Goal: Task Accomplishment & Management: Manage account settings

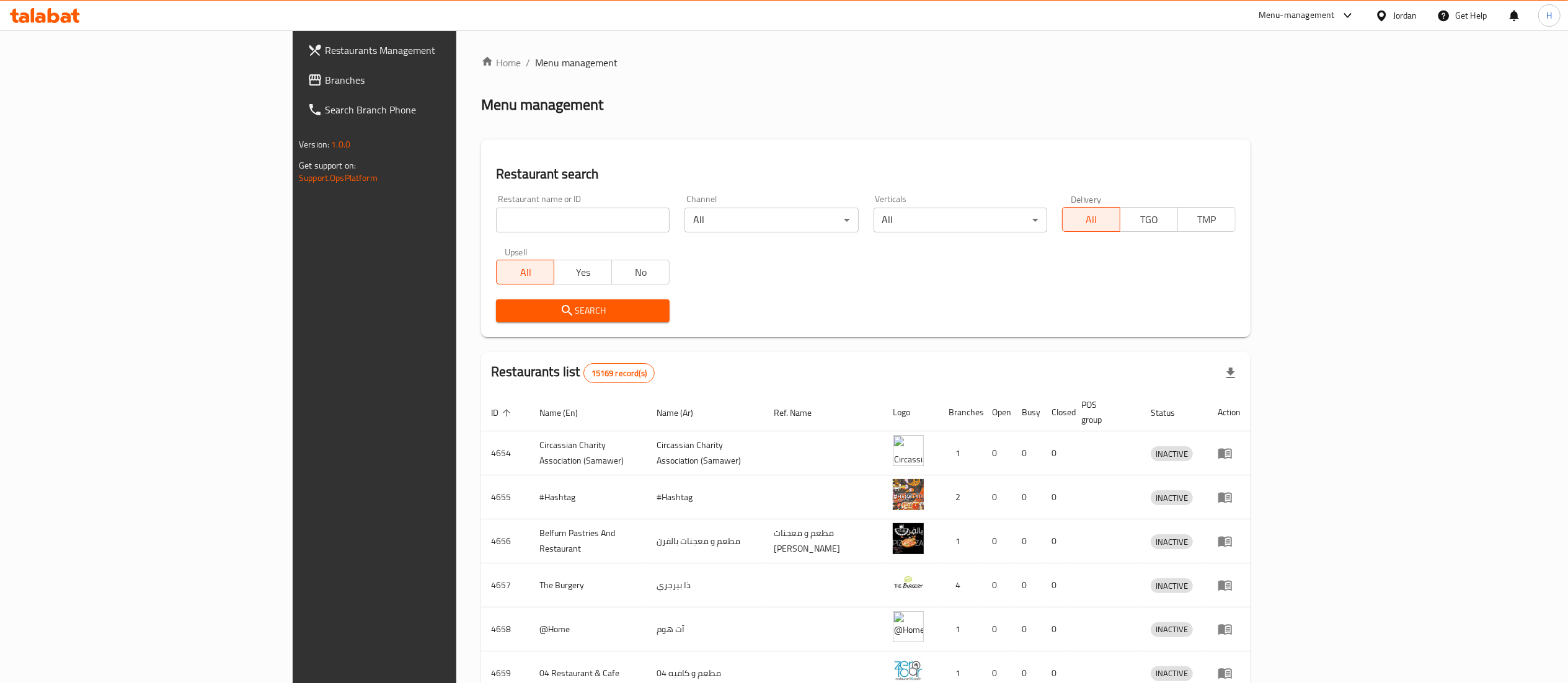
click at [496, 222] on input "search" at bounding box center [583, 220] width 174 height 24
paste input "774025"
type input "774025"
click button "Search" at bounding box center [583, 311] width 174 height 23
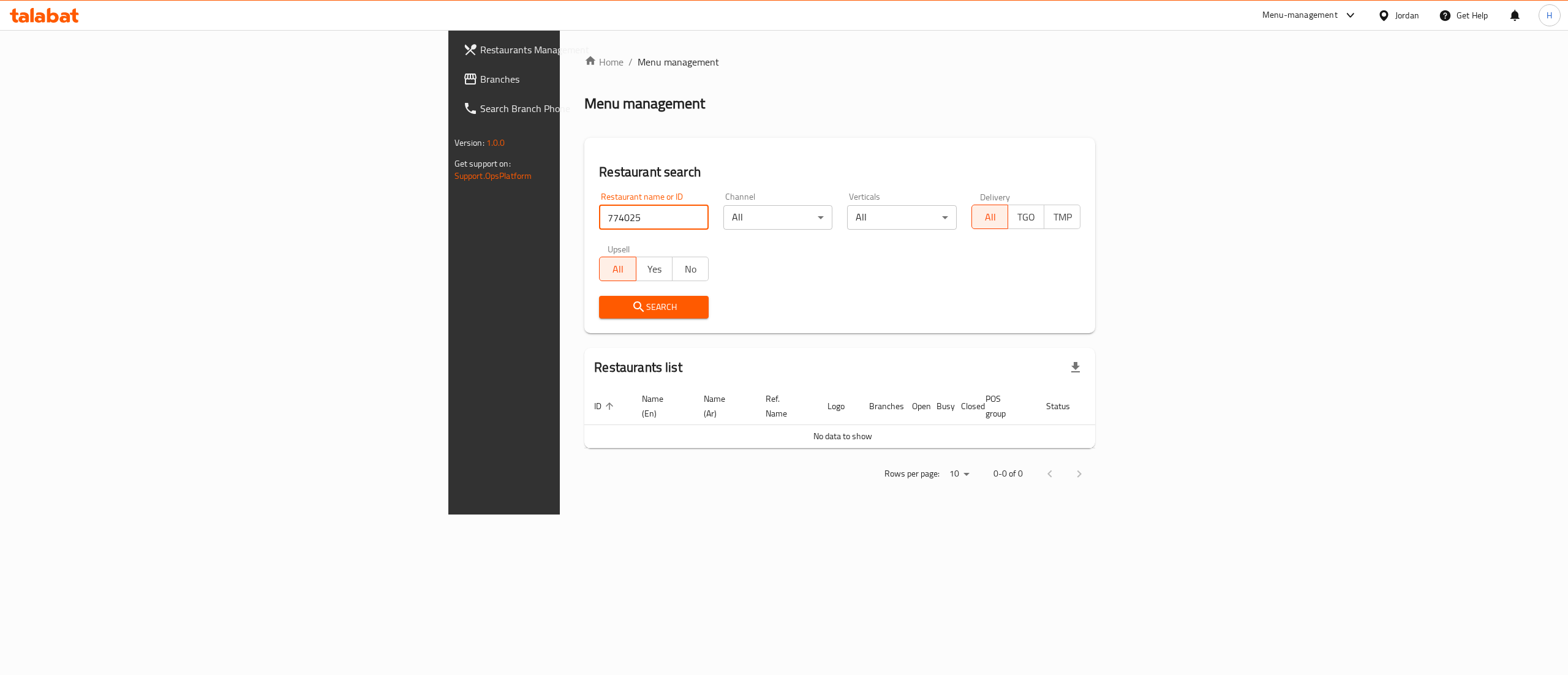
click at [480, 83] on span "Branches" at bounding box center [590, 78] width 221 height 15
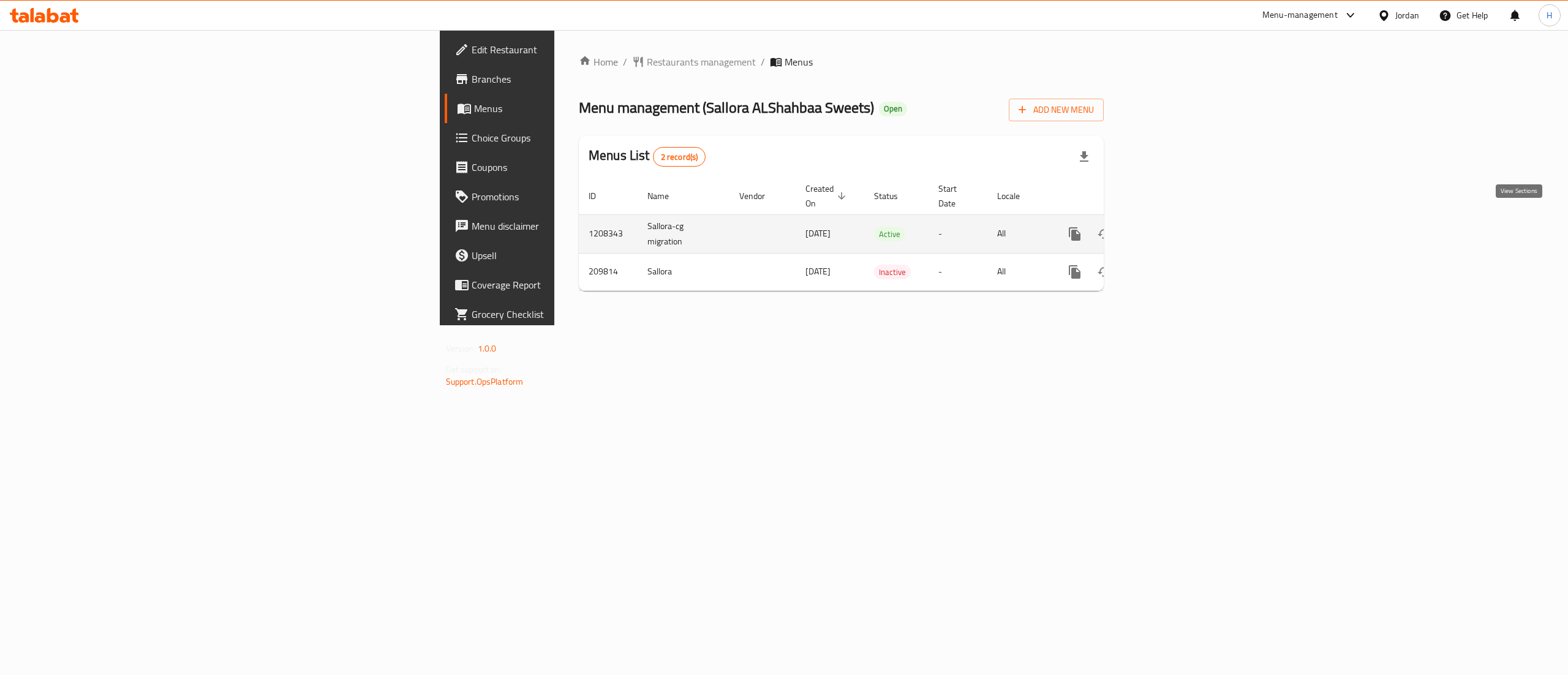
click at [1171, 227] on icon "enhanced table" at bounding box center [1163, 234] width 15 height 15
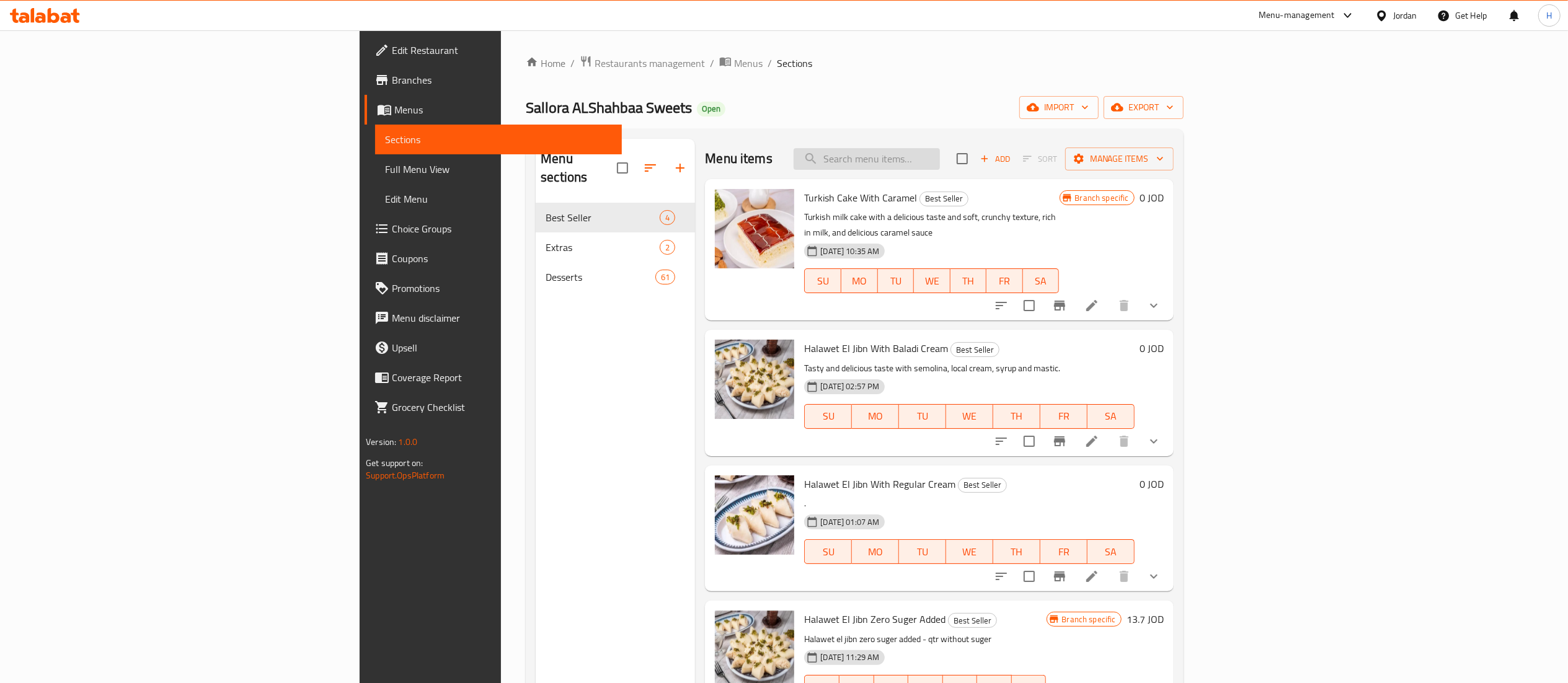
click at [940, 161] on input "search" at bounding box center [867, 159] width 147 height 22
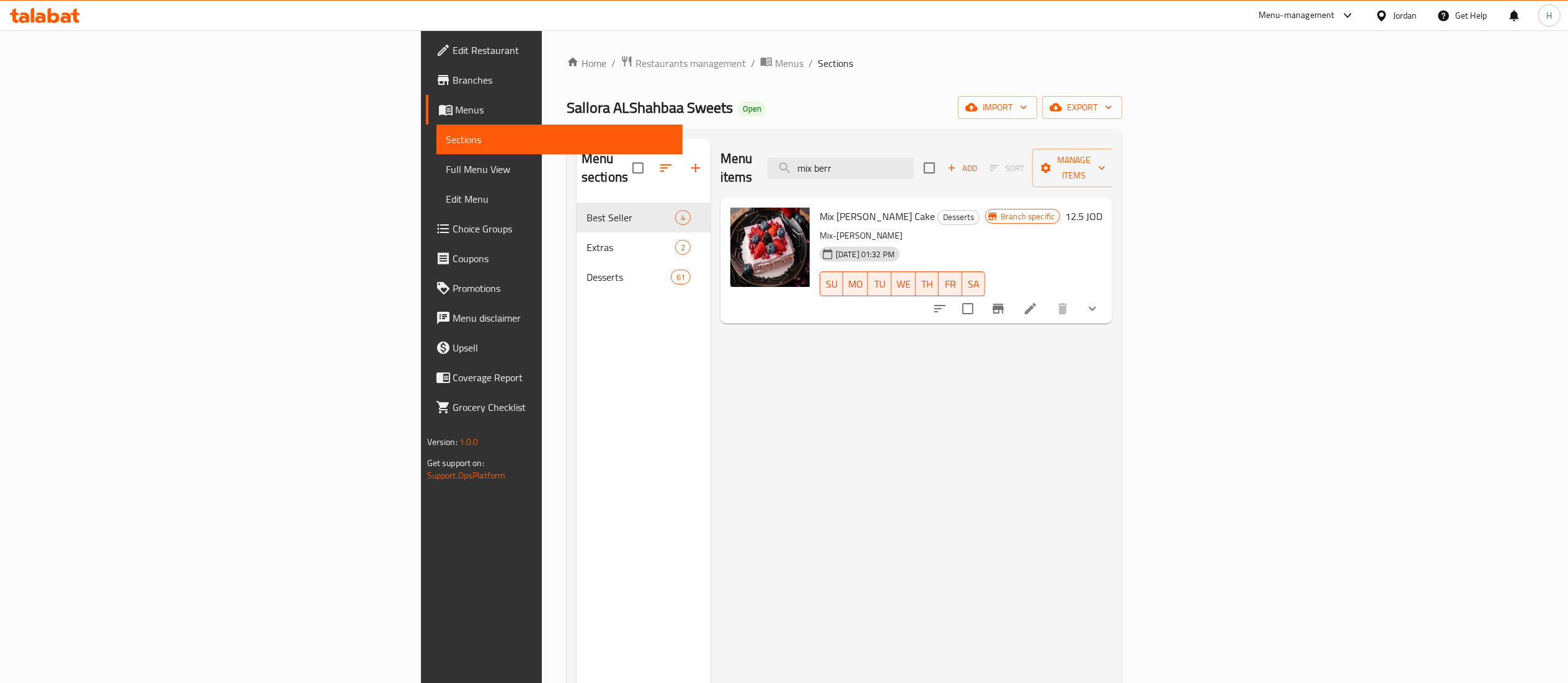
type input "mix berr"
click at [1108, 304] on button "show more" at bounding box center [1093, 309] width 30 height 30
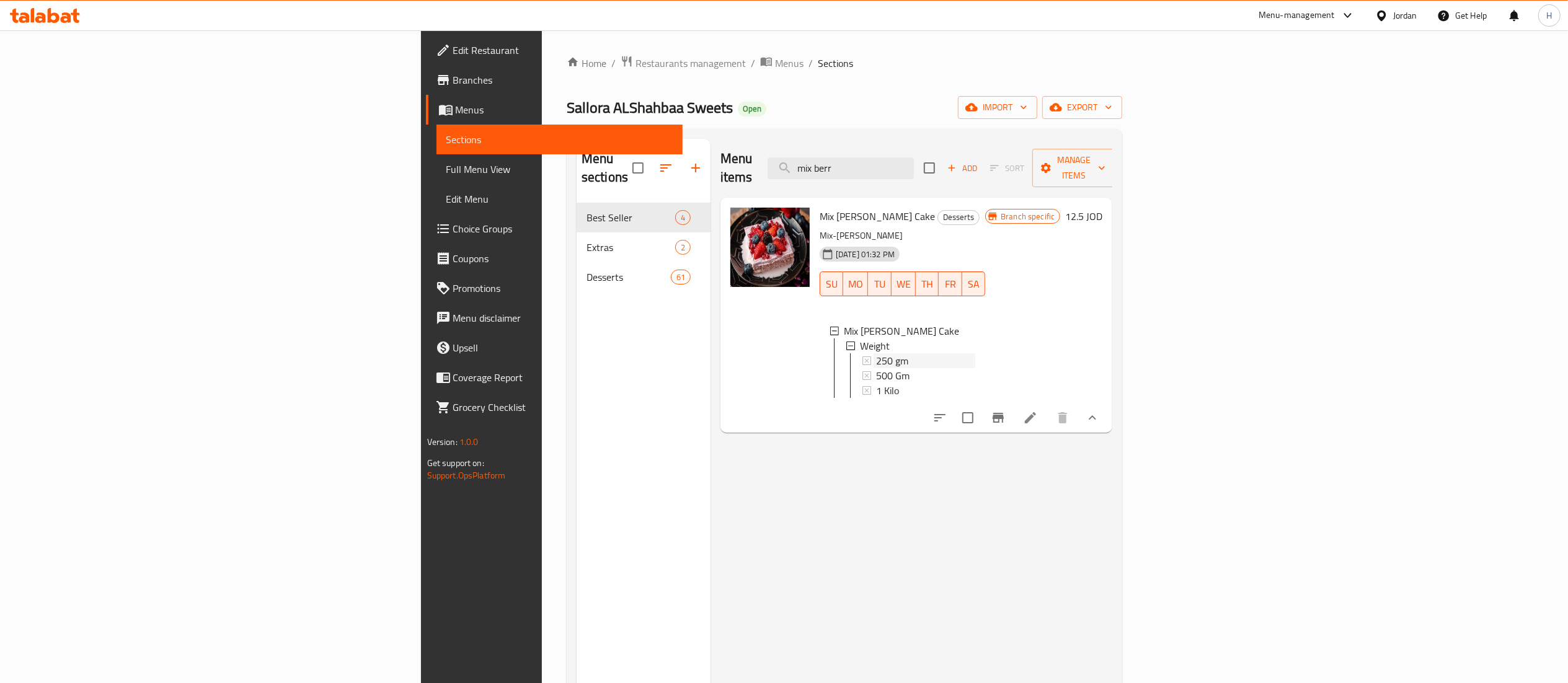
click at [946, 353] on div "250 gm" at bounding box center [926, 360] width 99 height 15
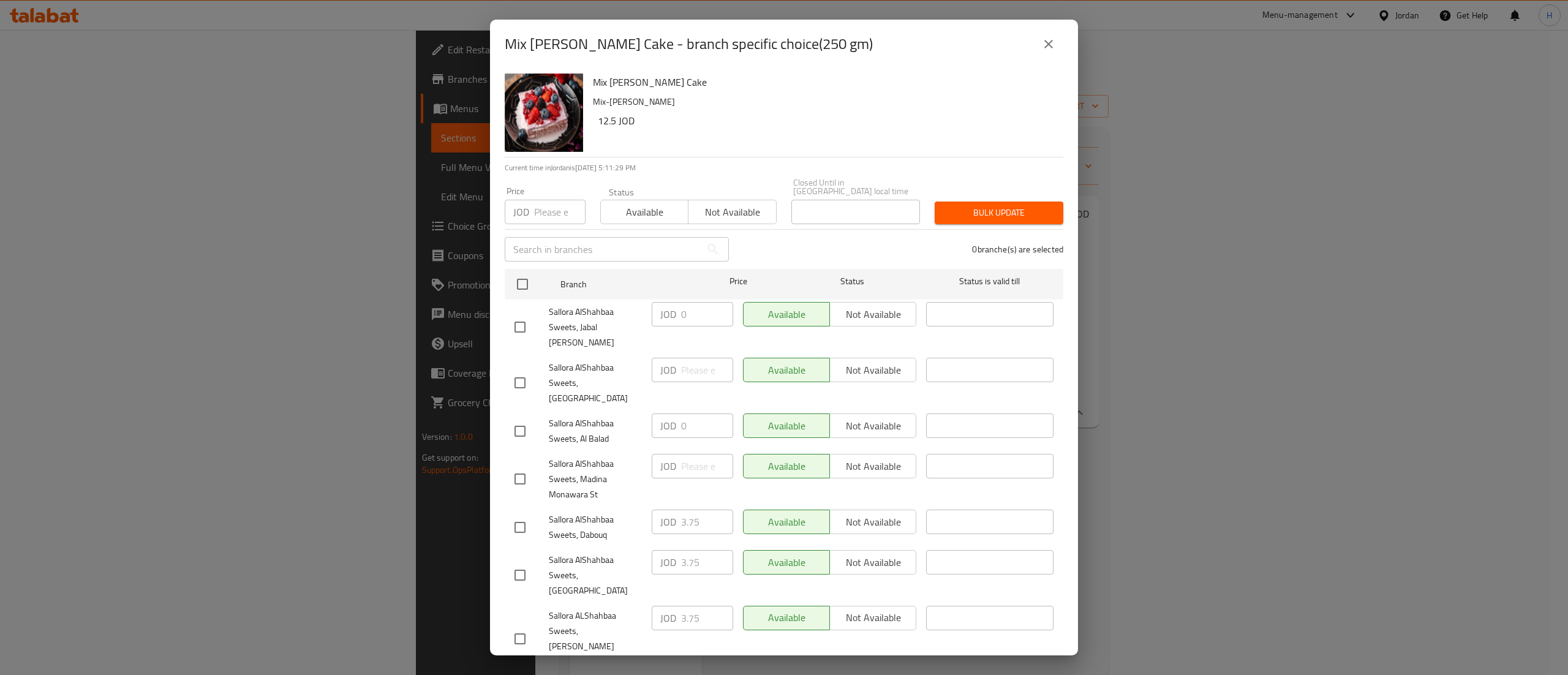
click at [1058, 59] on button "close" at bounding box center [1048, 44] width 29 height 29
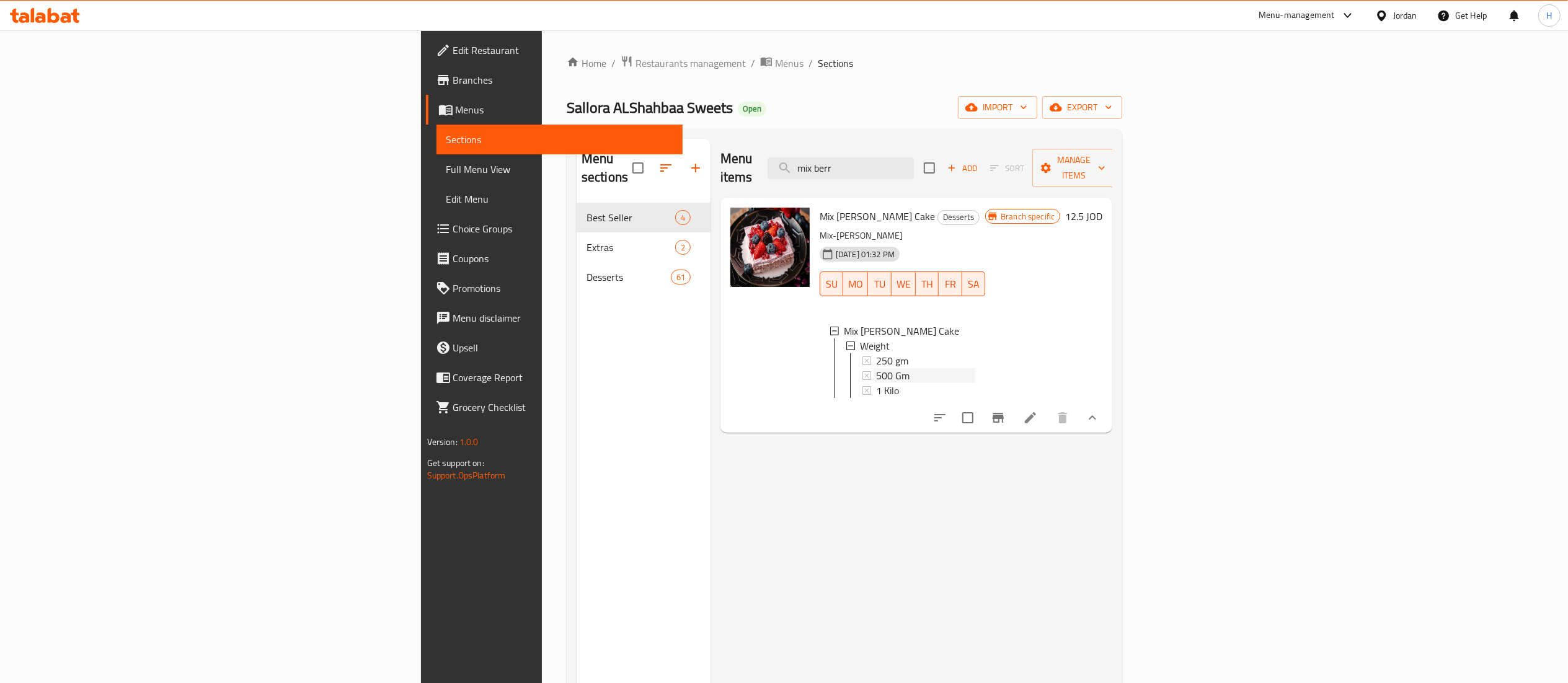
click at [876, 368] on div "500 Gm" at bounding box center [926, 375] width 99 height 15
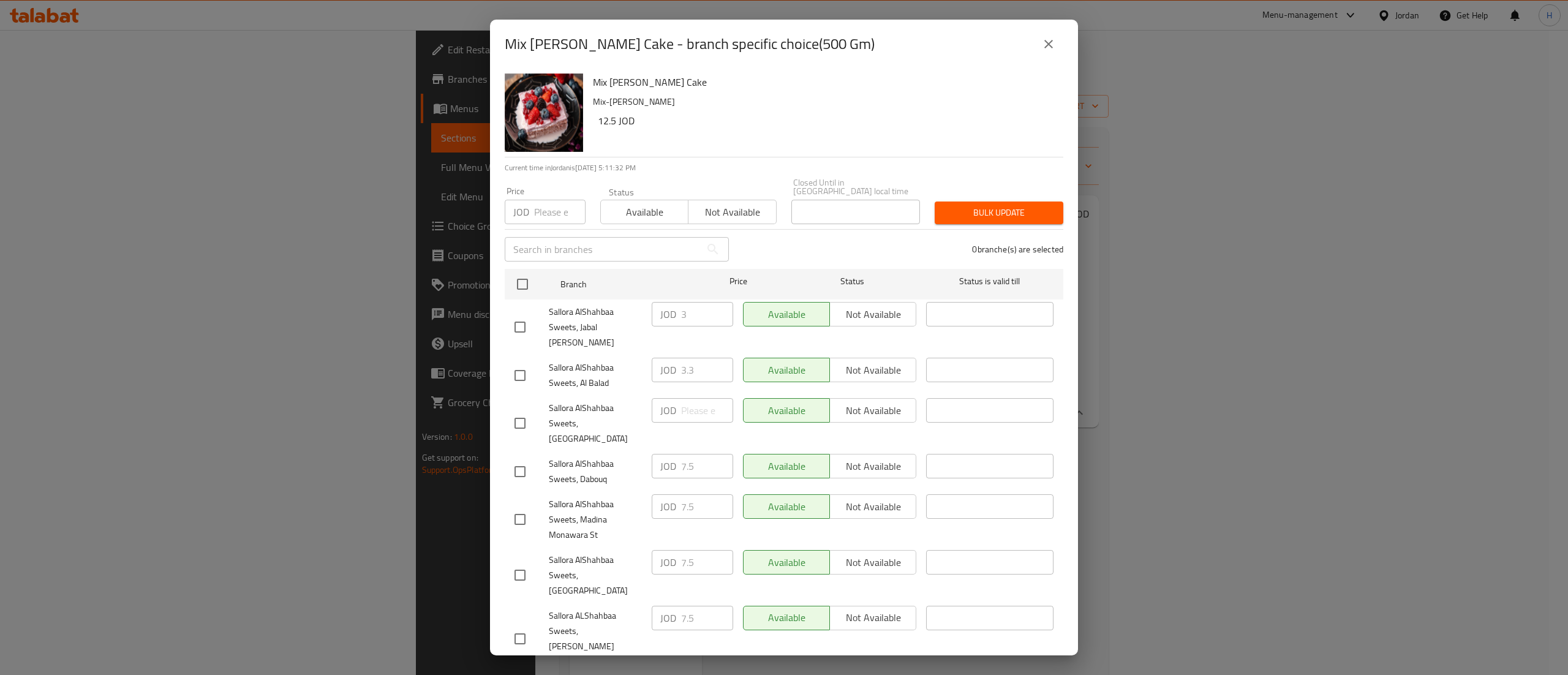
click at [1045, 48] on icon "close" at bounding box center [1048, 44] width 9 height 9
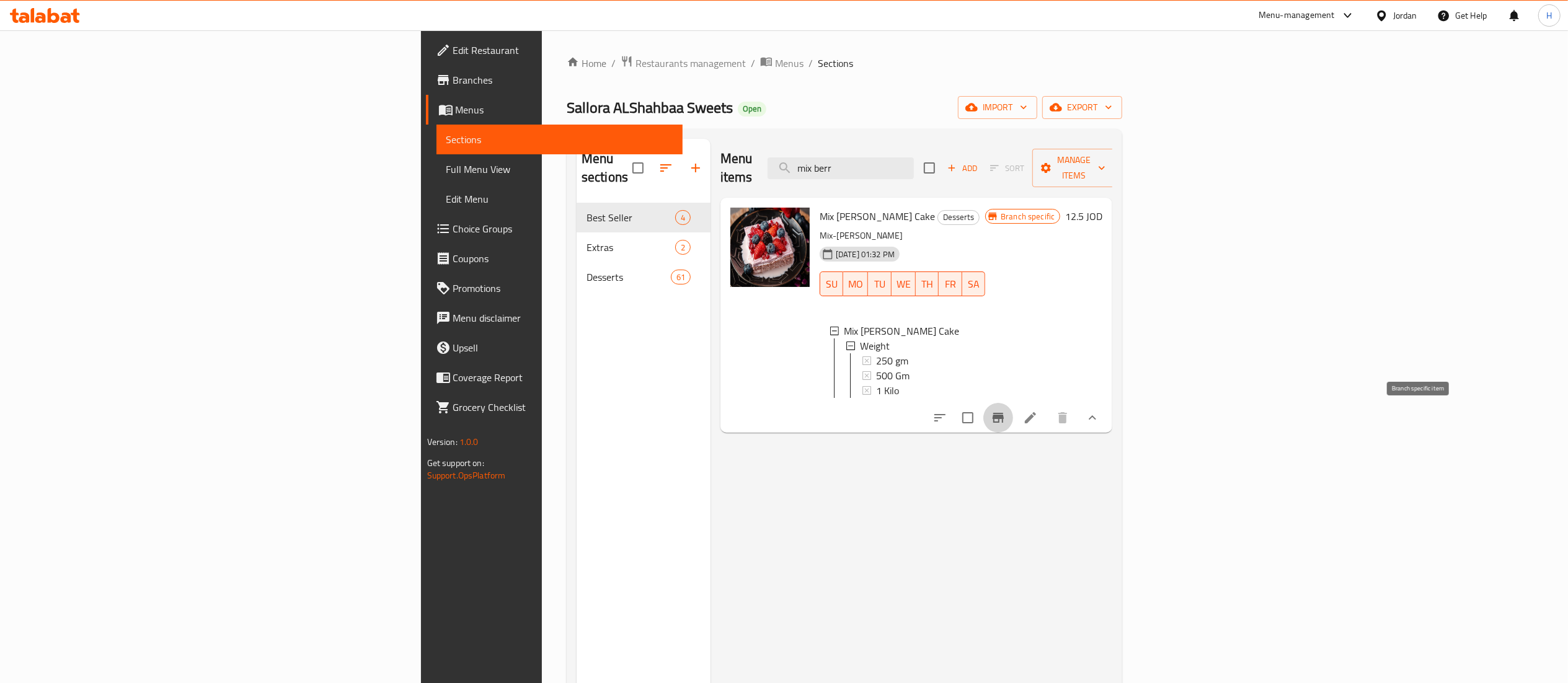
click at [1004, 419] on icon "Branch-specific-item" at bounding box center [998, 417] width 11 height 10
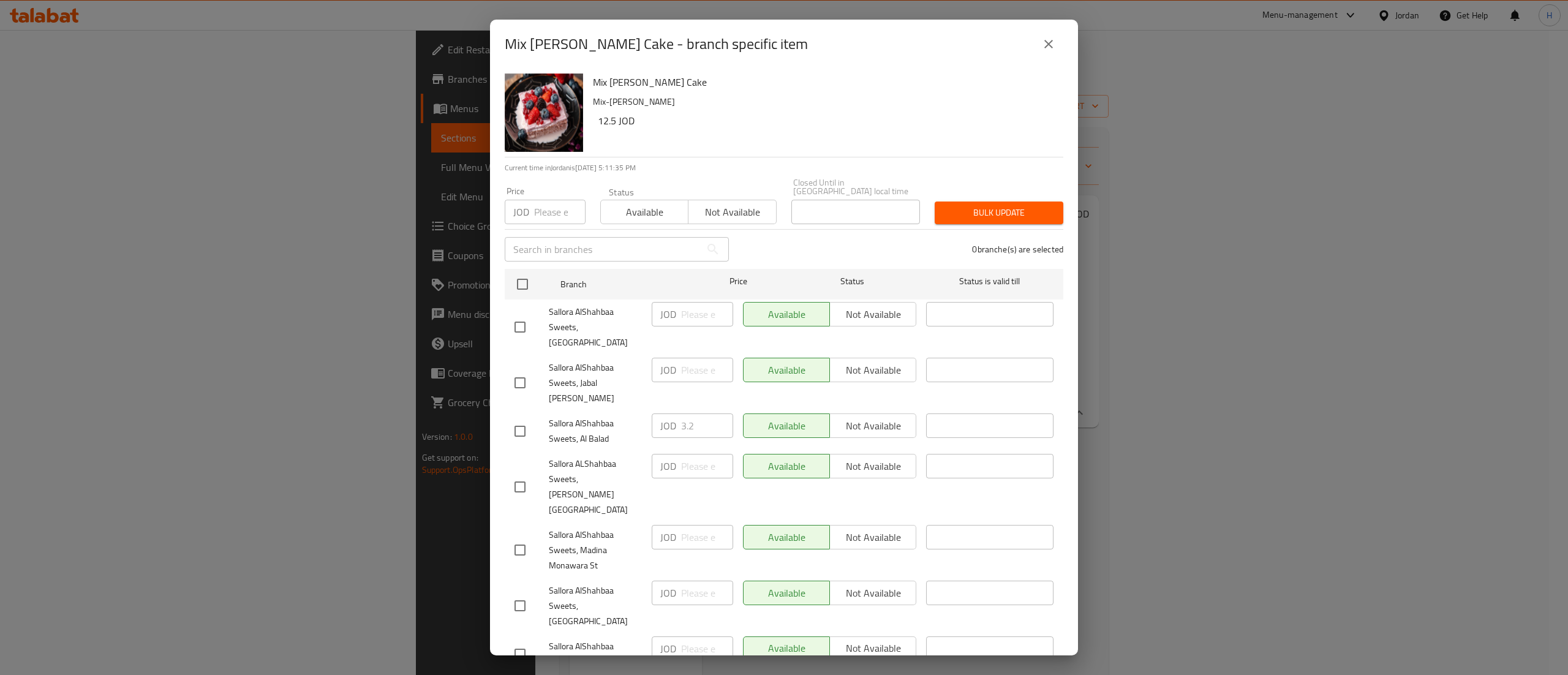
click at [1045, 52] on icon "close" at bounding box center [1048, 44] width 15 height 15
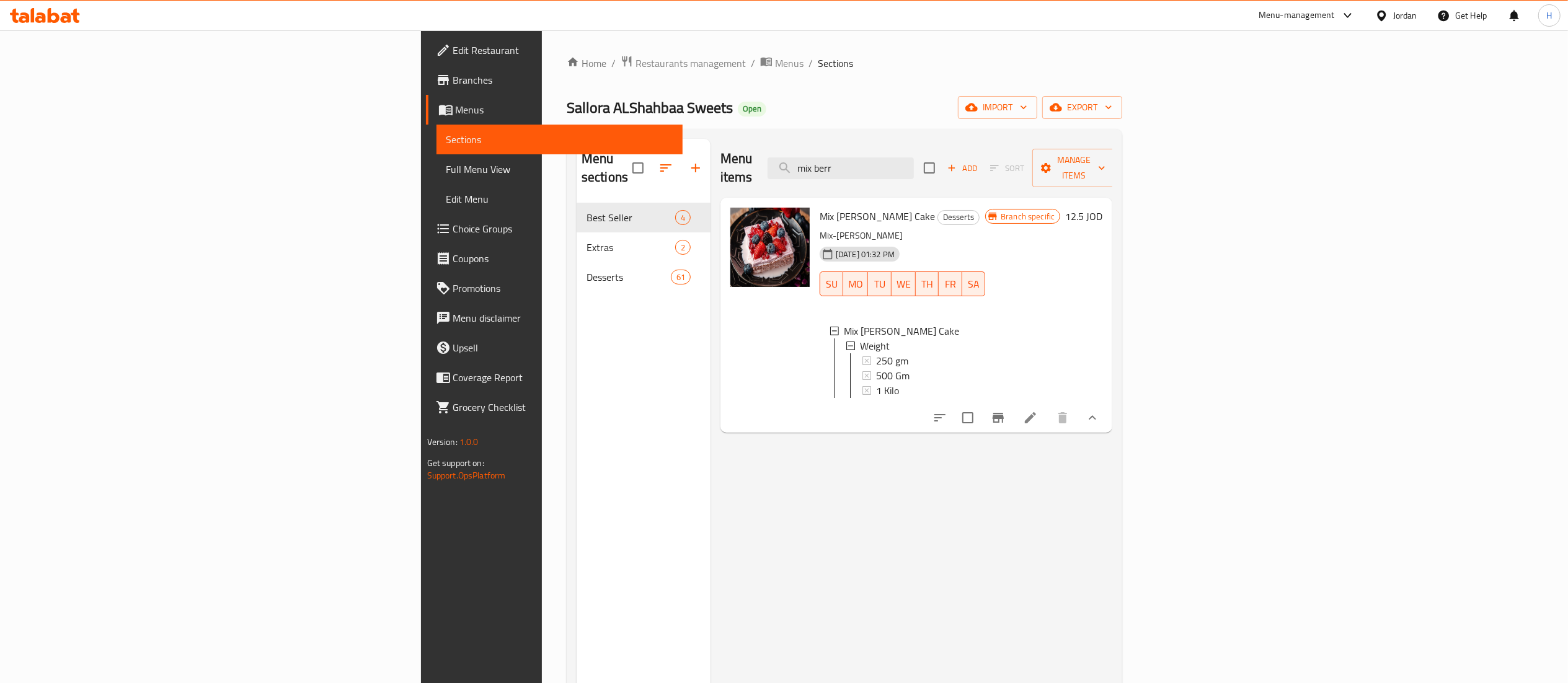
click at [876, 368] on div "500 Gm" at bounding box center [926, 375] width 99 height 15
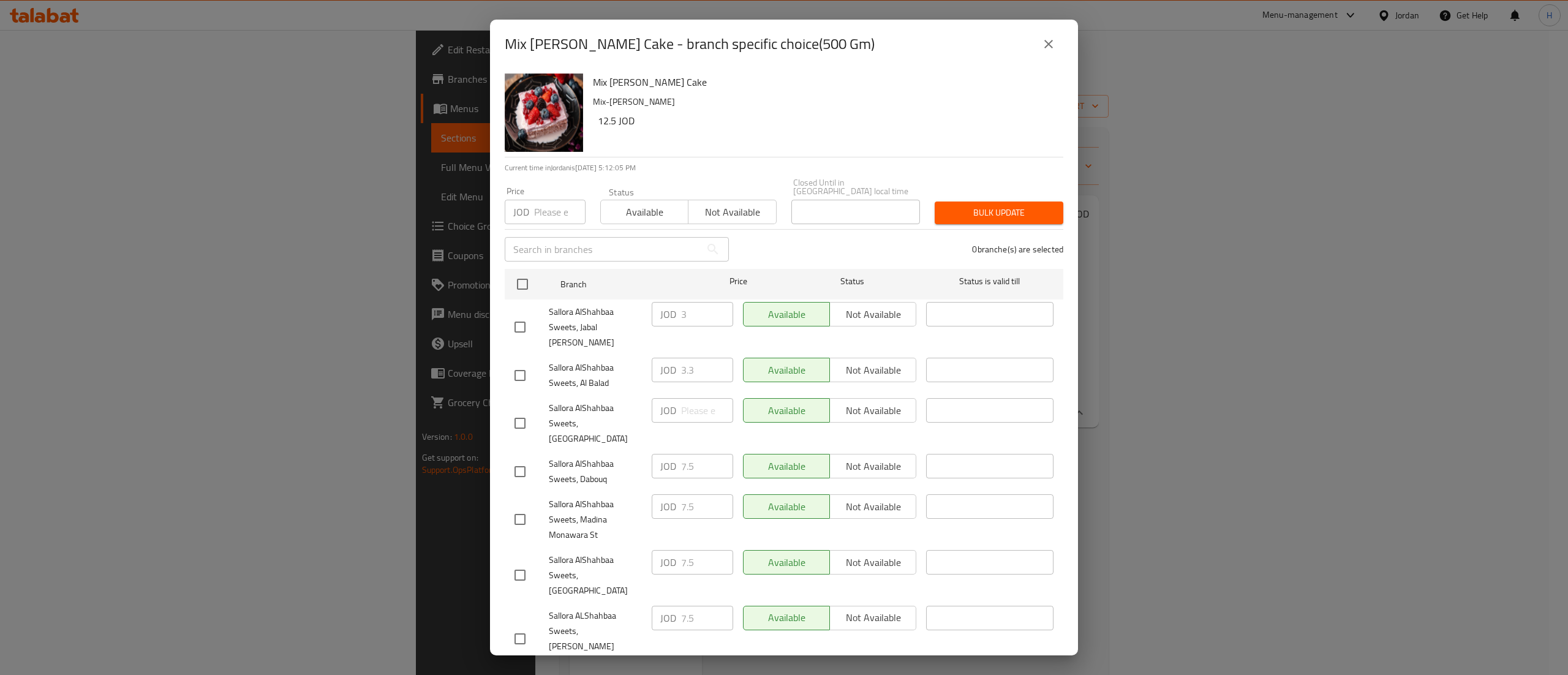
click at [1048, 52] on icon "close" at bounding box center [1048, 44] width 15 height 15
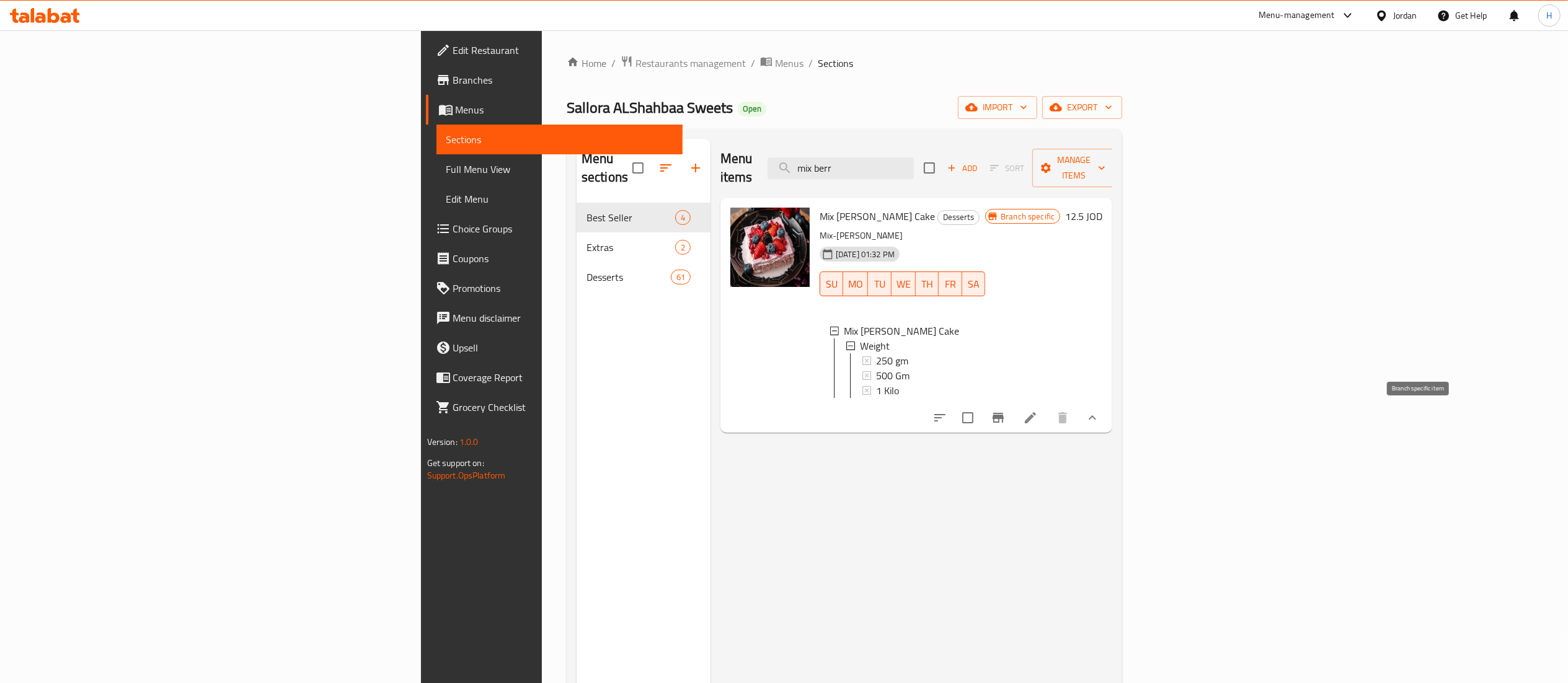
click at [1004, 420] on icon "Branch-specific-item" at bounding box center [998, 417] width 11 height 10
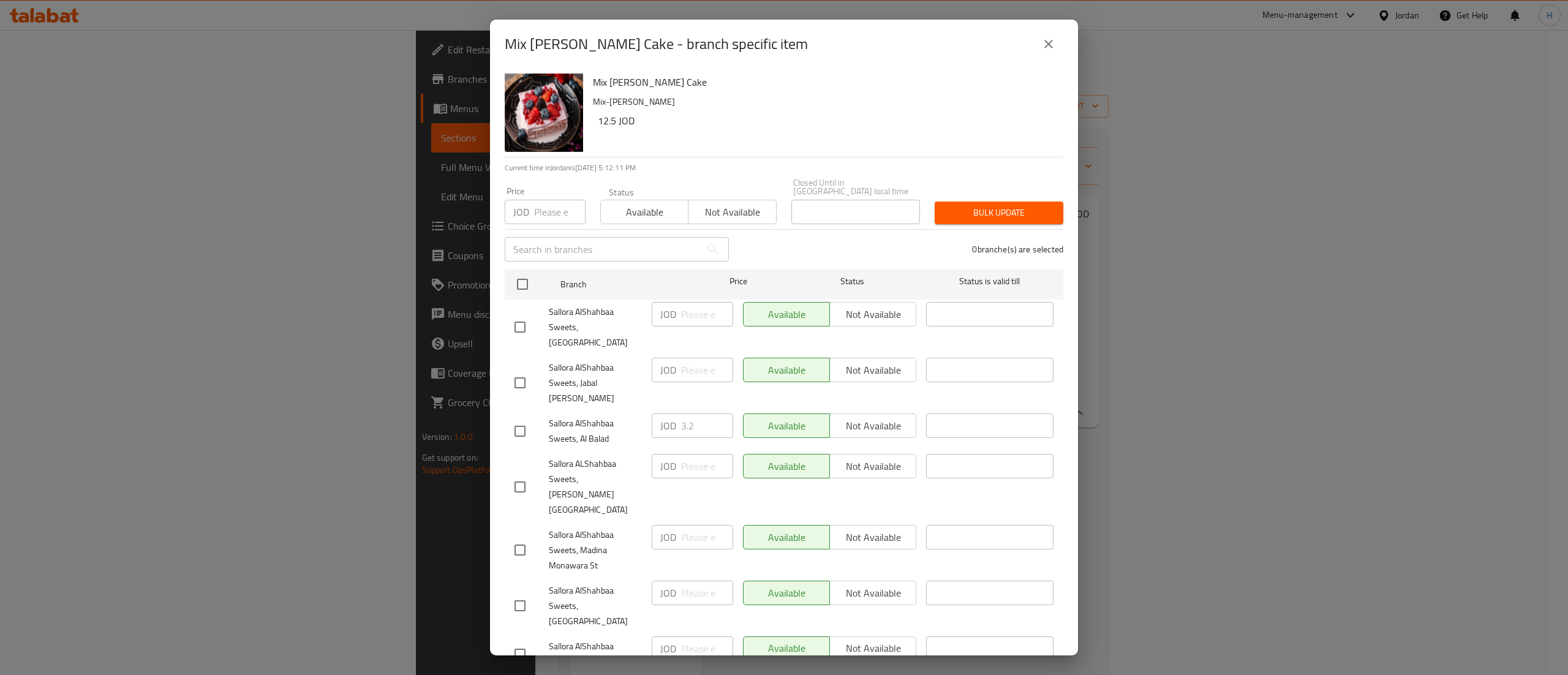
click at [1058, 59] on button "close" at bounding box center [1048, 44] width 29 height 29
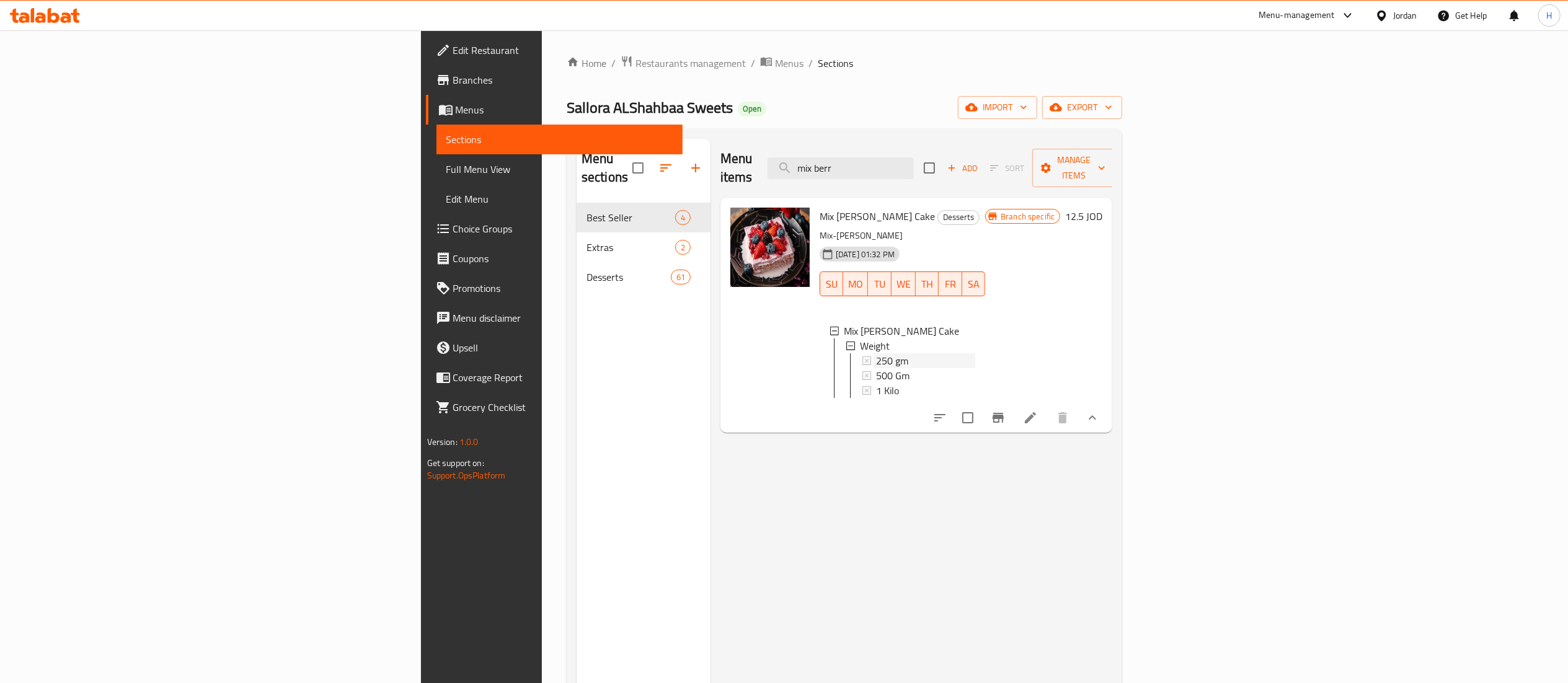
click at [876, 353] on span "250 gm" at bounding box center [892, 360] width 32 height 15
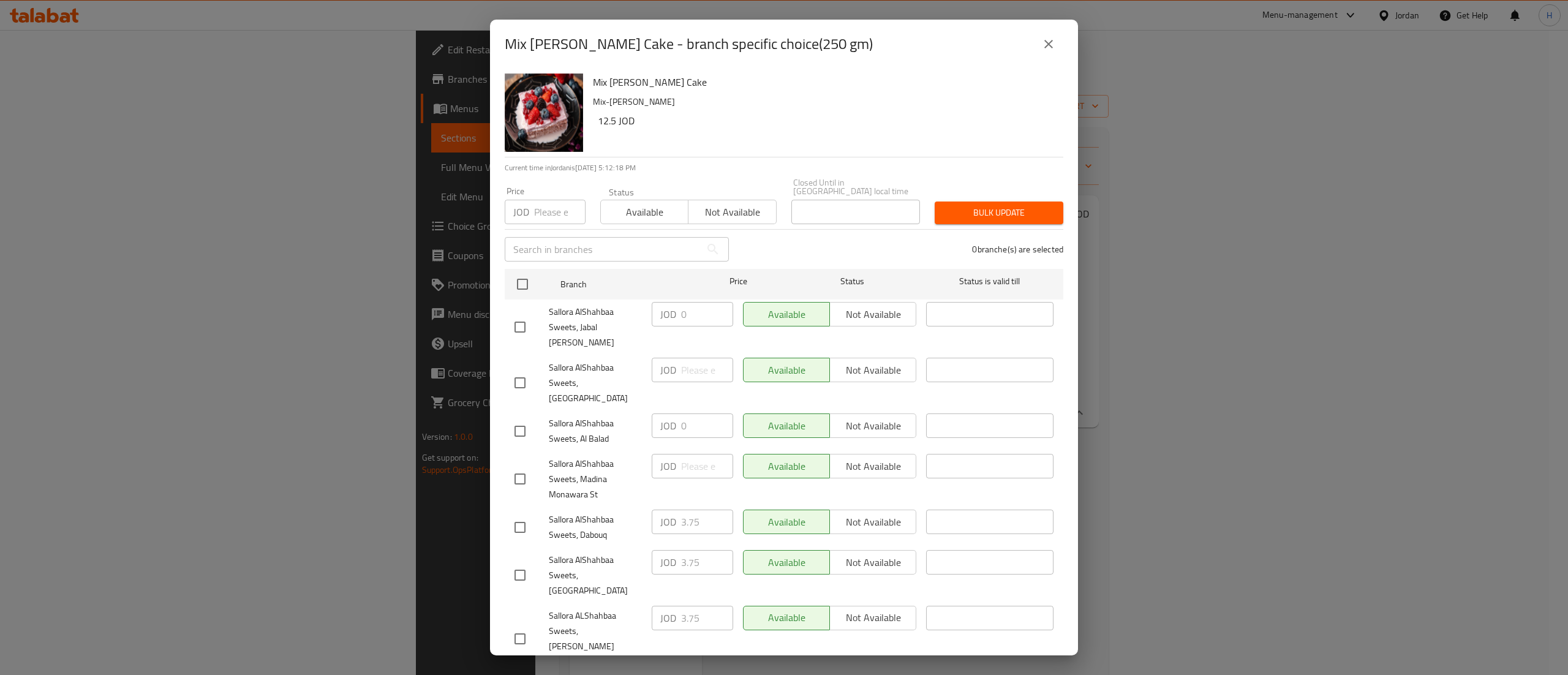
click at [1057, 59] on button "close" at bounding box center [1048, 44] width 29 height 29
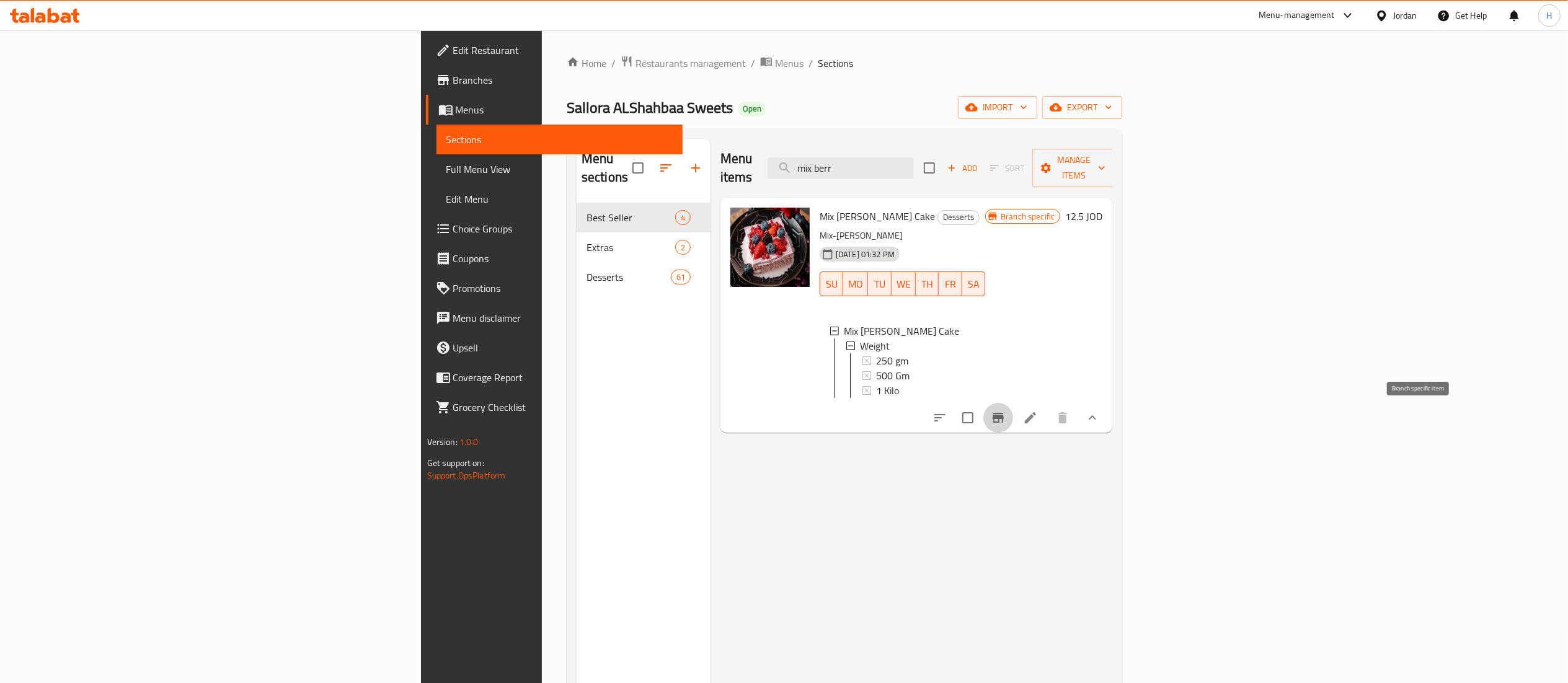
click at [1006, 424] on icon "Branch-specific-item" at bounding box center [998, 418] width 15 height 15
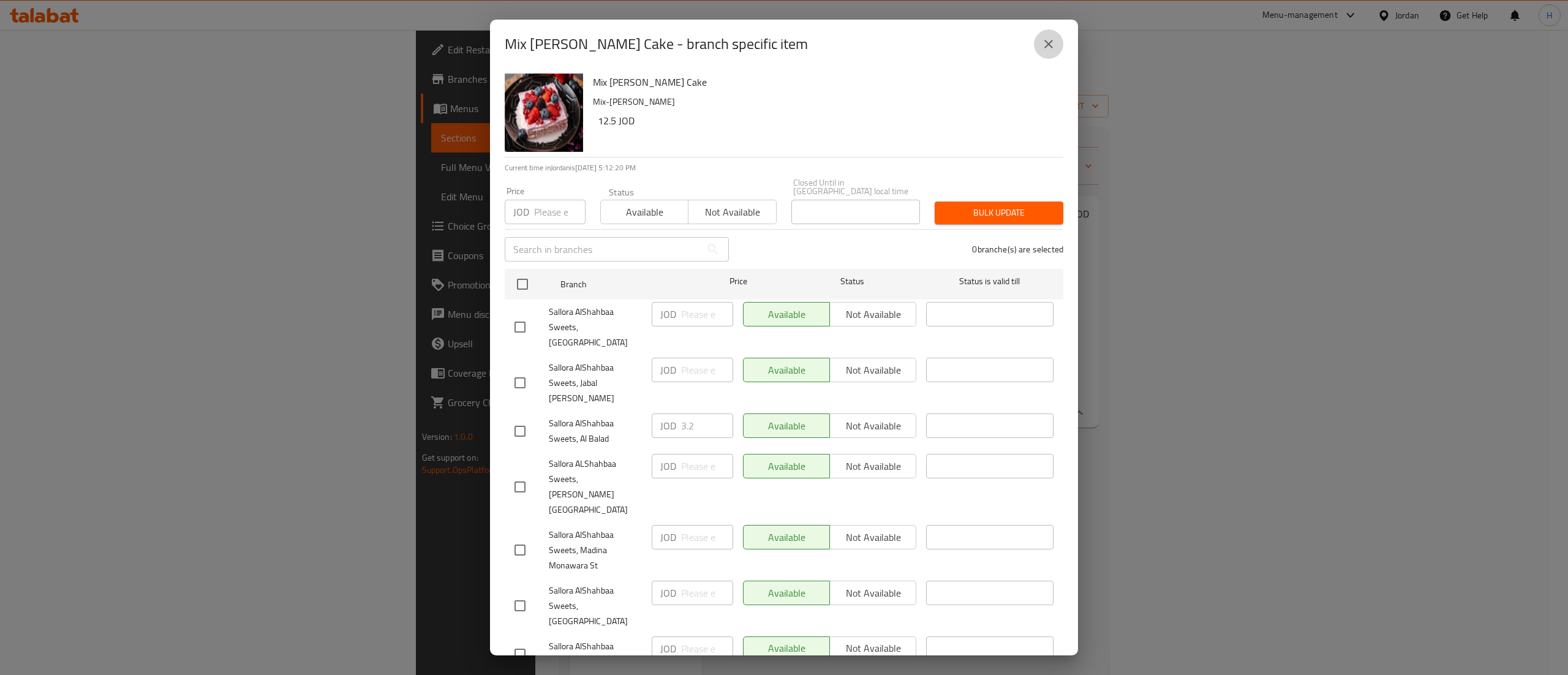
click at [1051, 59] on button "close" at bounding box center [1048, 44] width 29 height 29
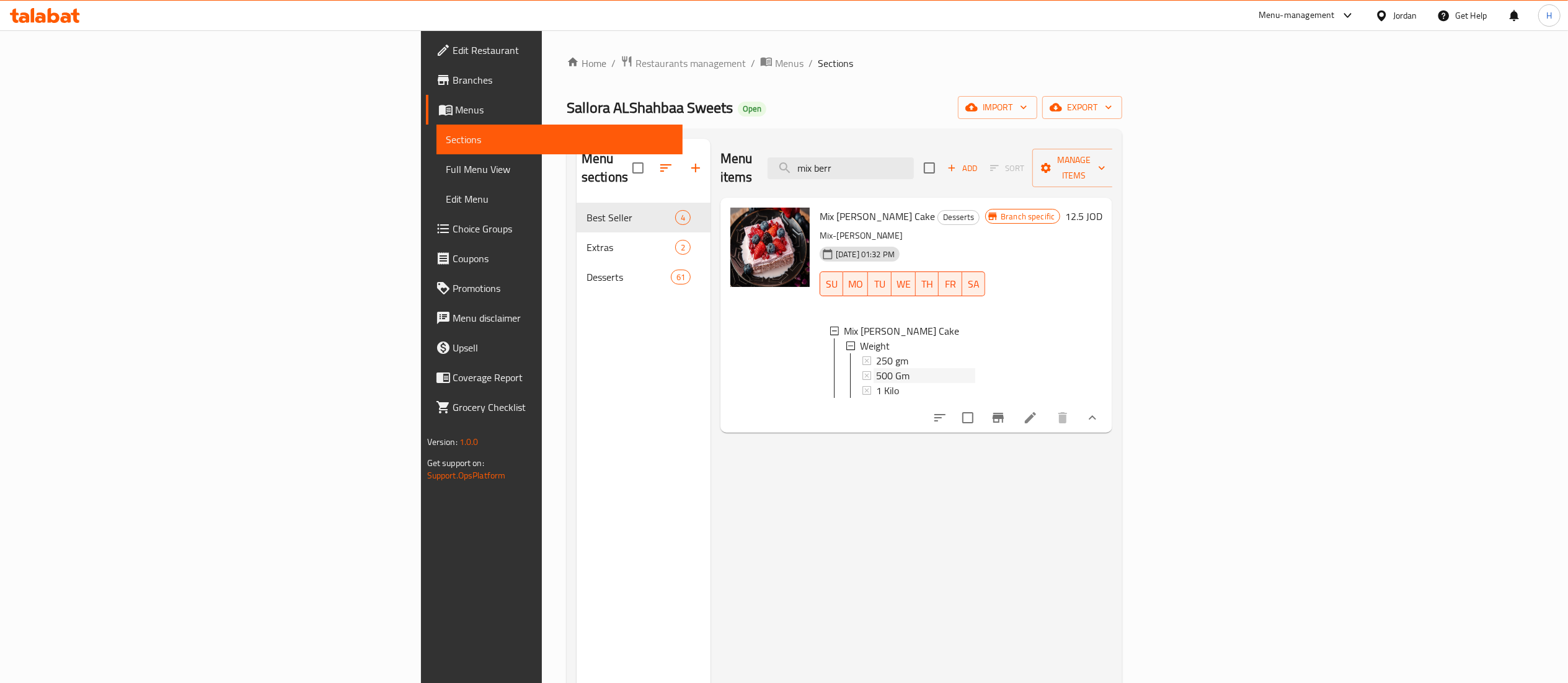
click at [876, 368] on div "500 Gm" at bounding box center [926, 375] width 99 height 15
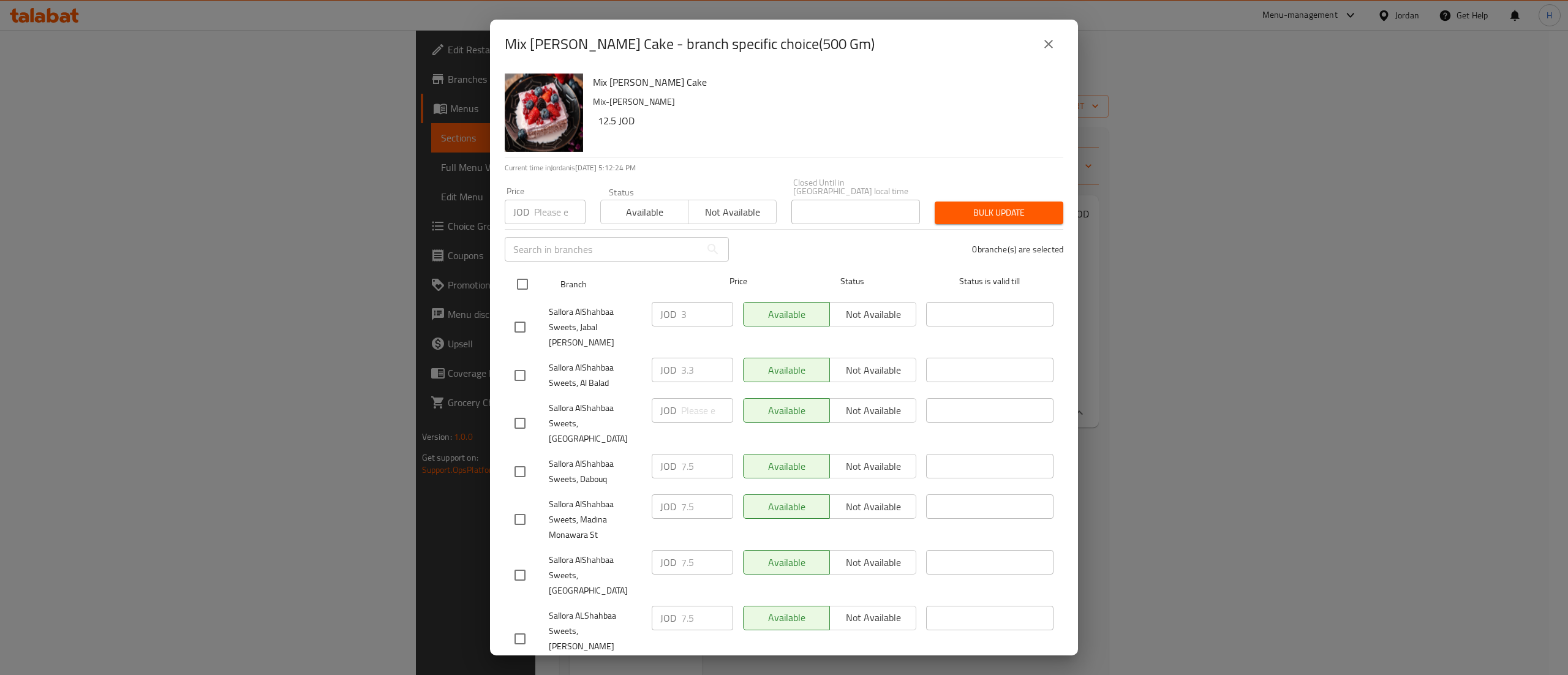
click at [518, 289] on input "checkbox" at bounding box center [522, 284] width 26 height 26
checkbox input "true"
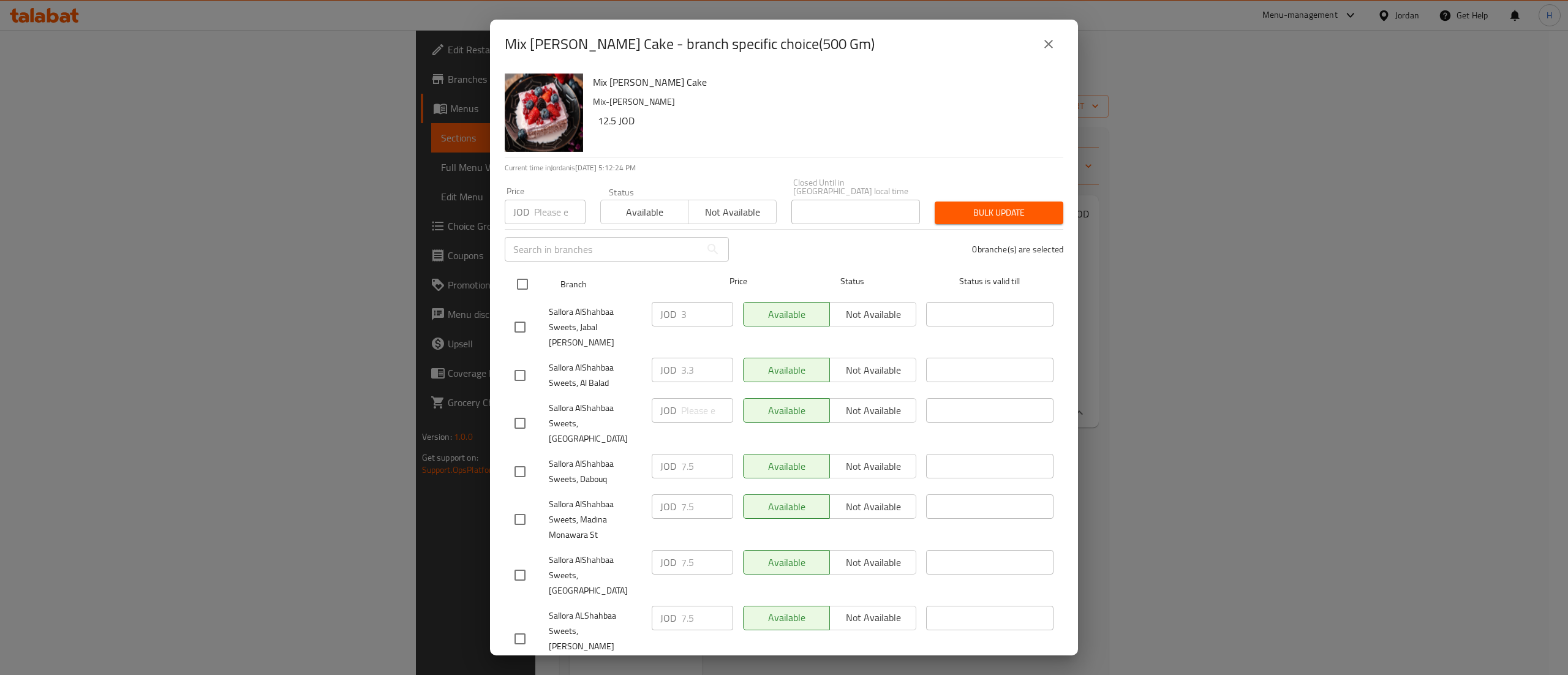
checkbox input "true"
click at [1042, 52] on icon "close" at bounding box center [1048, 44] width 15 height 15
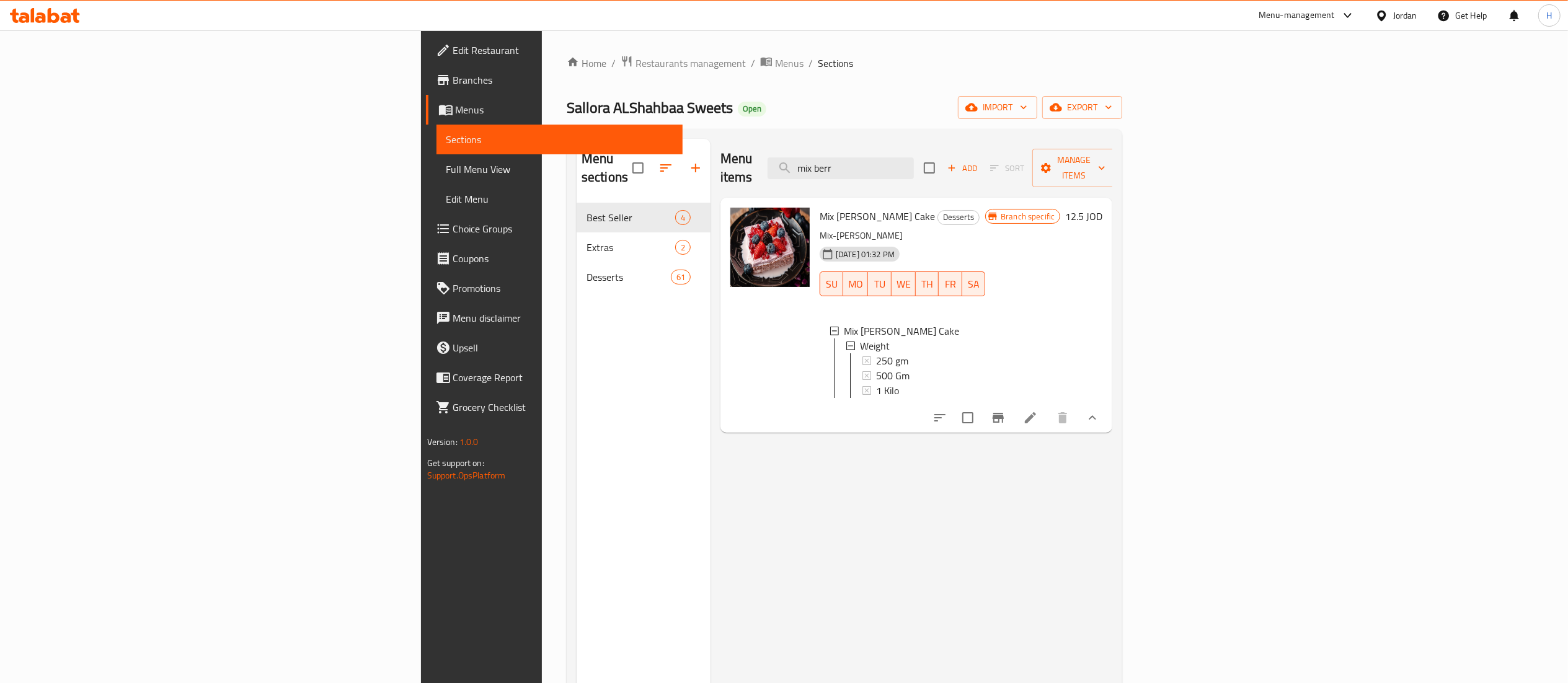
click at [1004, 418] on icon "Branch-specific-item" at bounding box center [998, 417] width 11 height 10
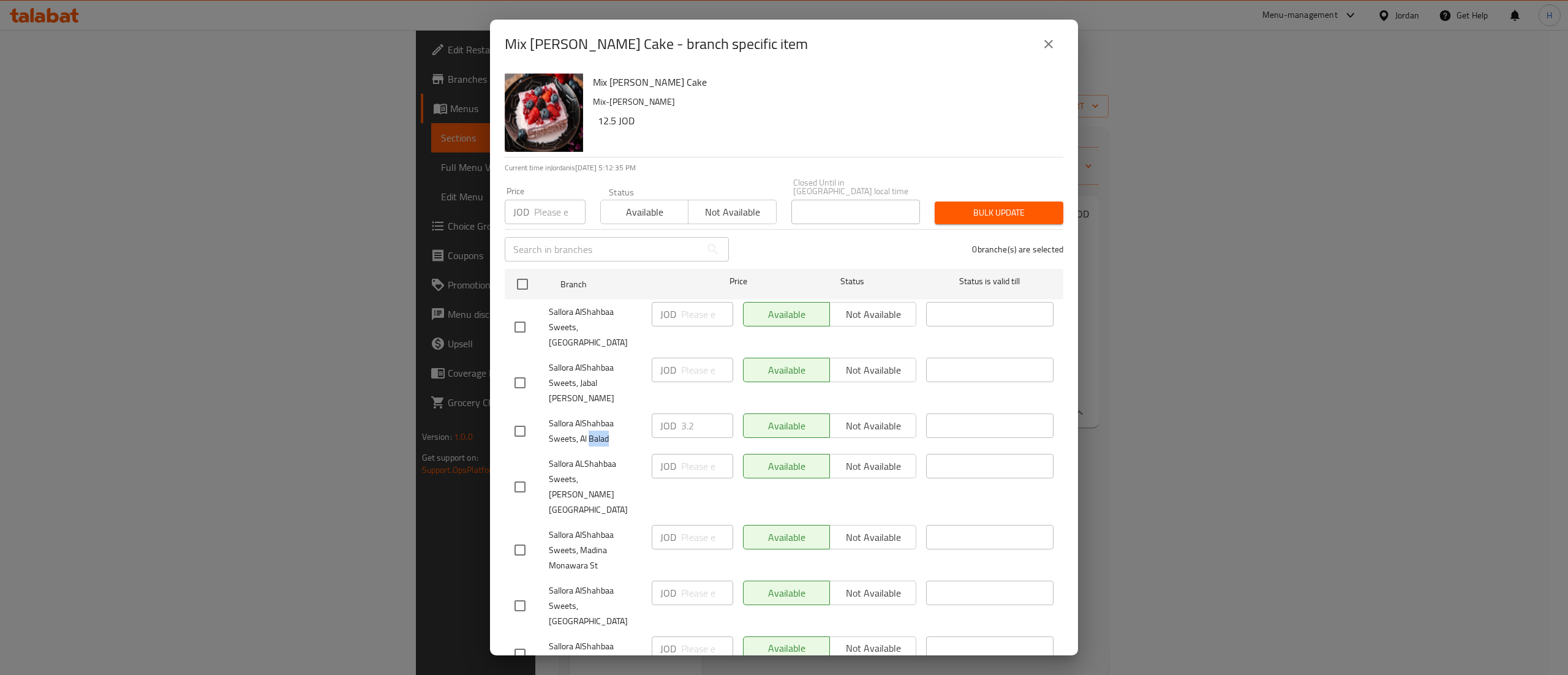
click at [698, 409] on div "Sallora AlShahbaa Sweets, Al Balad JOD 3.2 ​ Available Not available ​" at bounding box center [783, 431] width 549 height 46
click at [1052, 52] on icon "close" at bounding box center [1048, 44] width 15 height 15
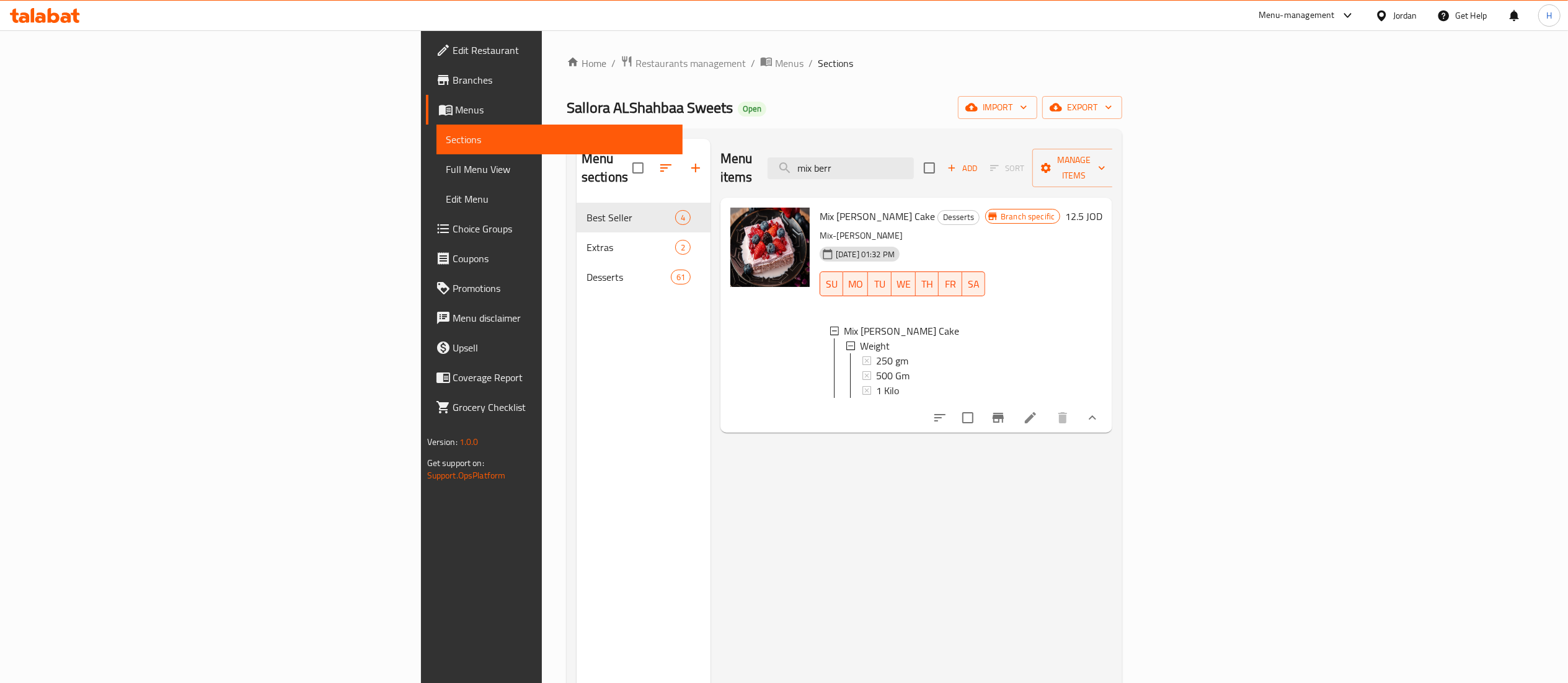
click at [884, 368] on div "500 Gm" at bounding box center [926, 375] width 99 height 15
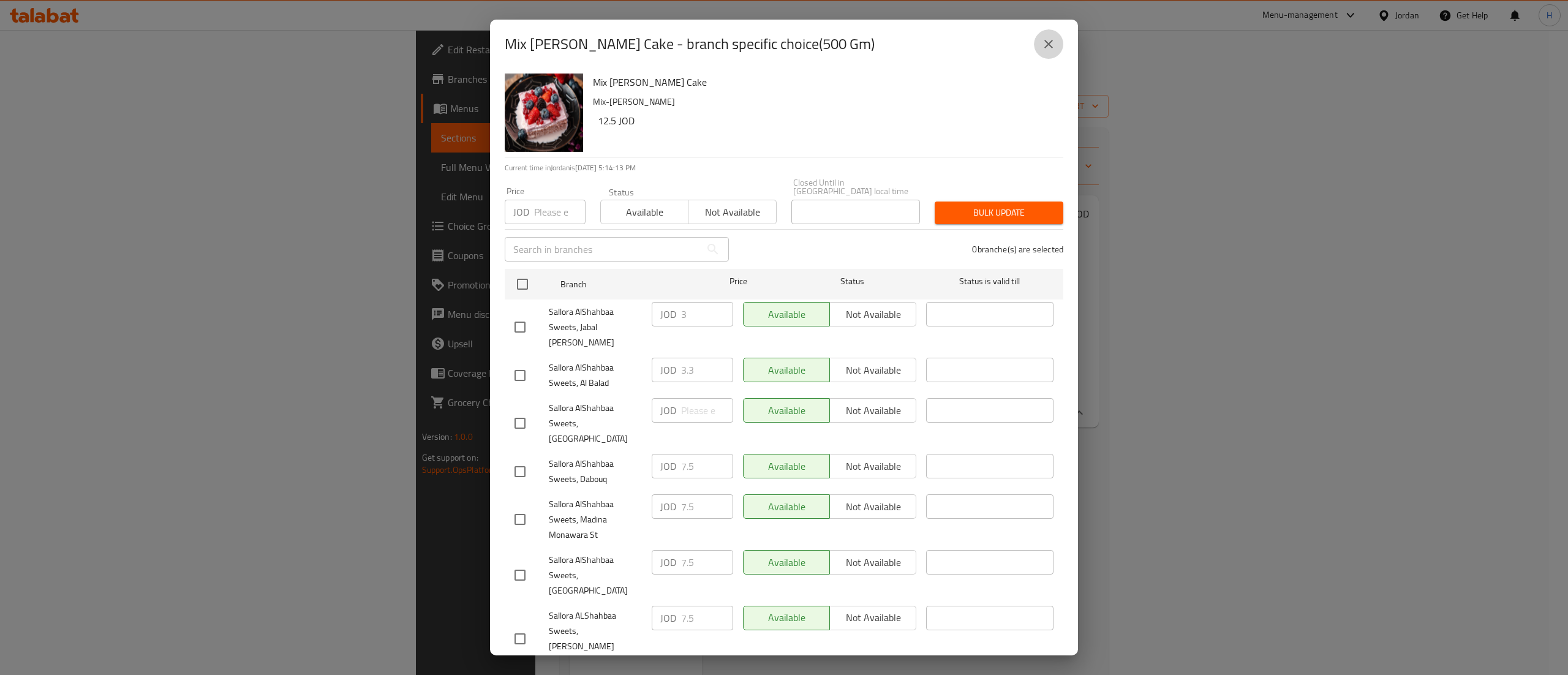
click at [1052, 52] on icon "close" at bounding box center [1048, 44] width 15 height 15
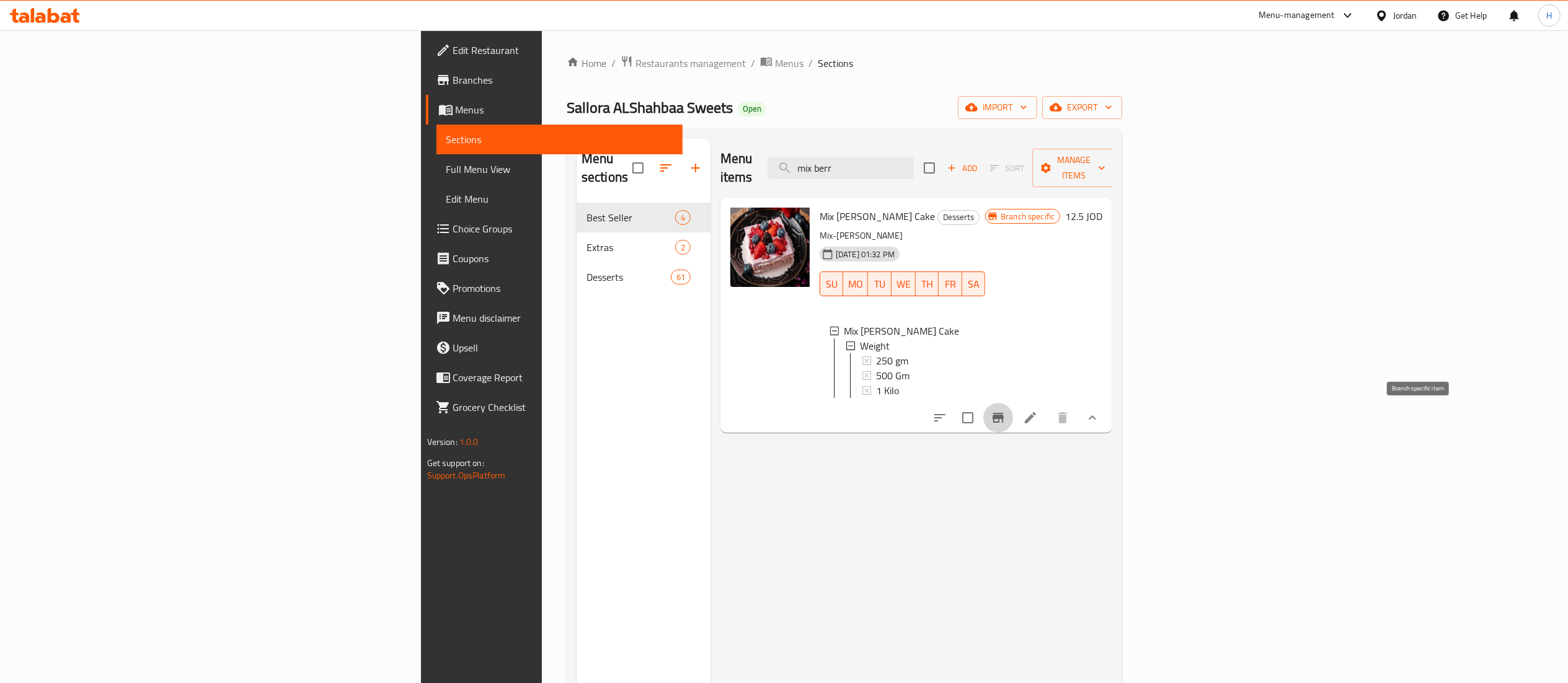
click at [1013, 428] on button "Branch-specific-item" at bounding box center [999, 418] width 30 height 30
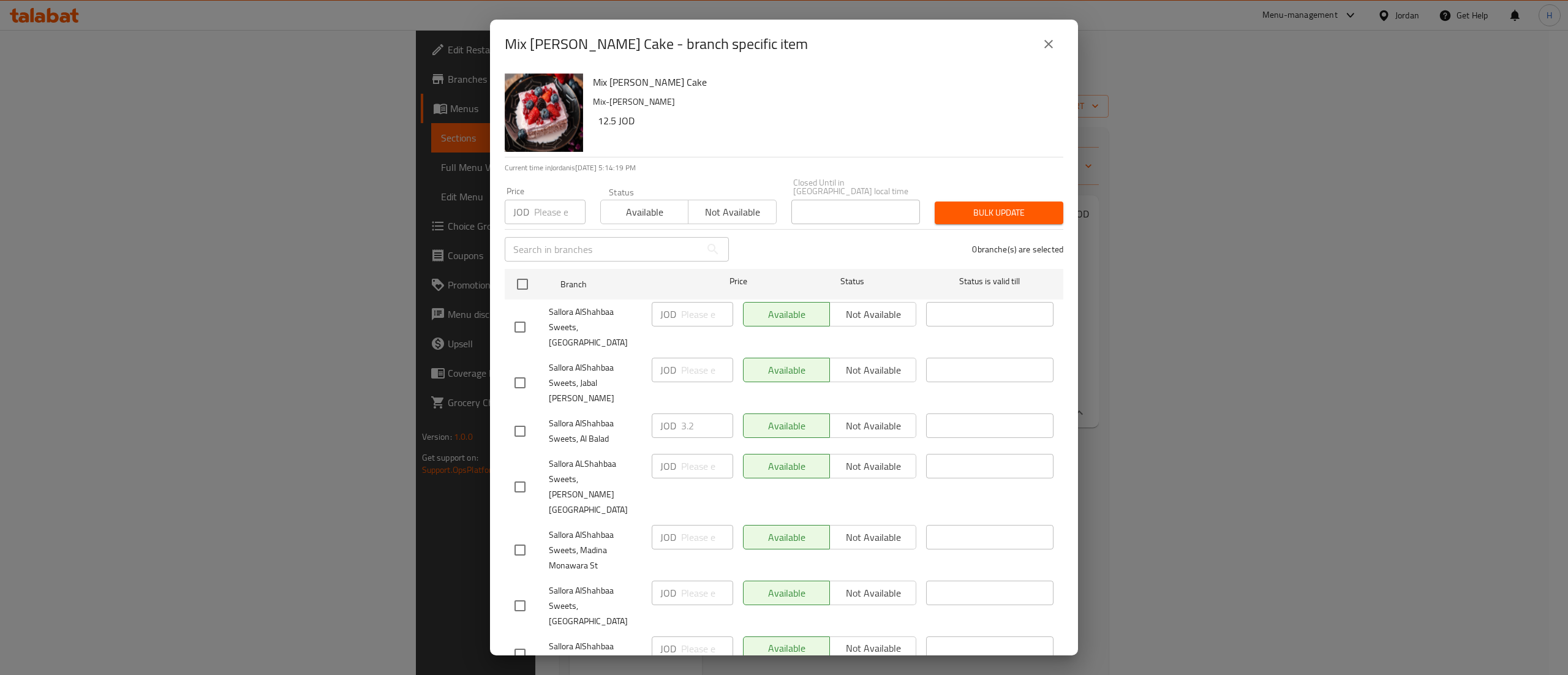
click at [1399, 423] on div "Mix Berry Cake - branch specific item Mix Berry Cake Mix-Berry Cake 12.5 JOD Cu…" at bounding box center [784, 337] width 1568 height 675
click at [1042, 52] on icon "close" at bounding box center [1048, 44] width 15 height 15
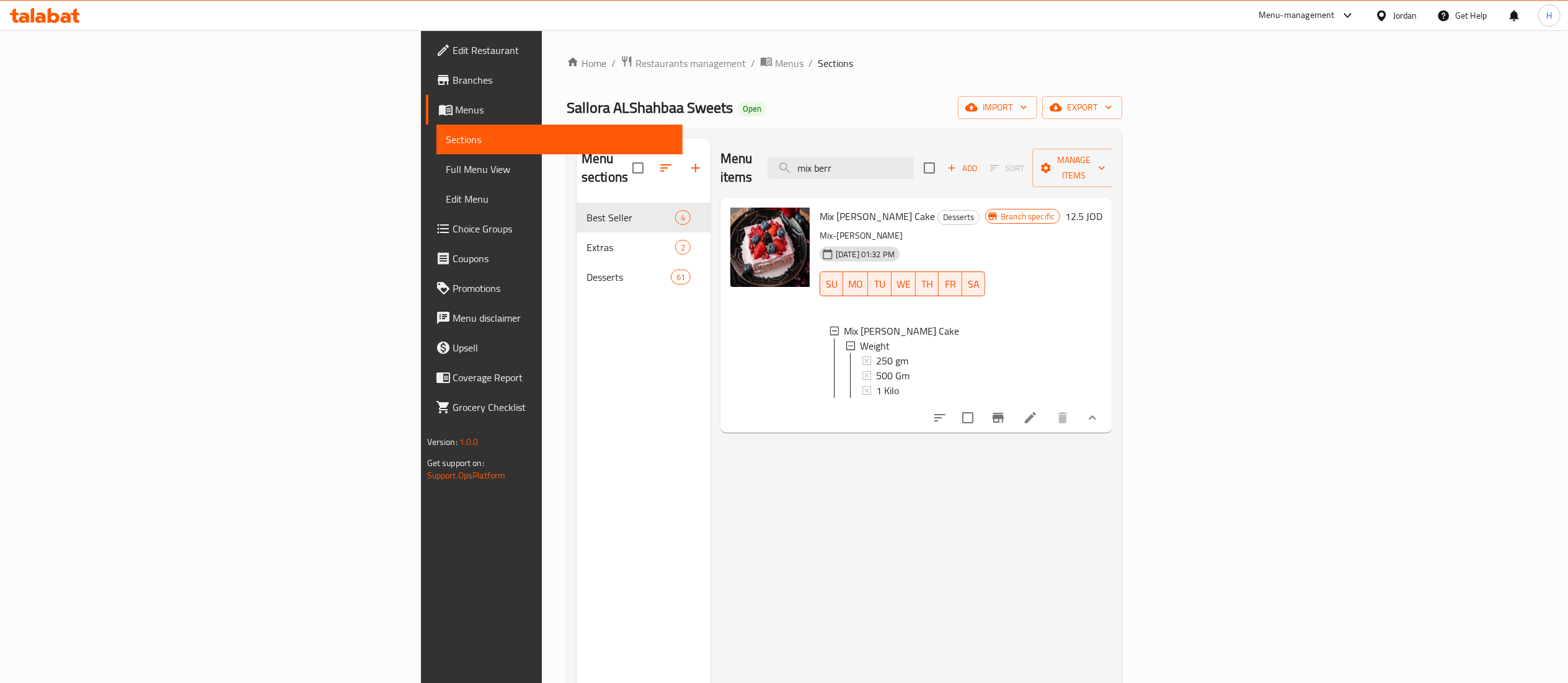
click at [975, 368] on div "500 Gm" at bounding box center [926, 375] width 99 height 15
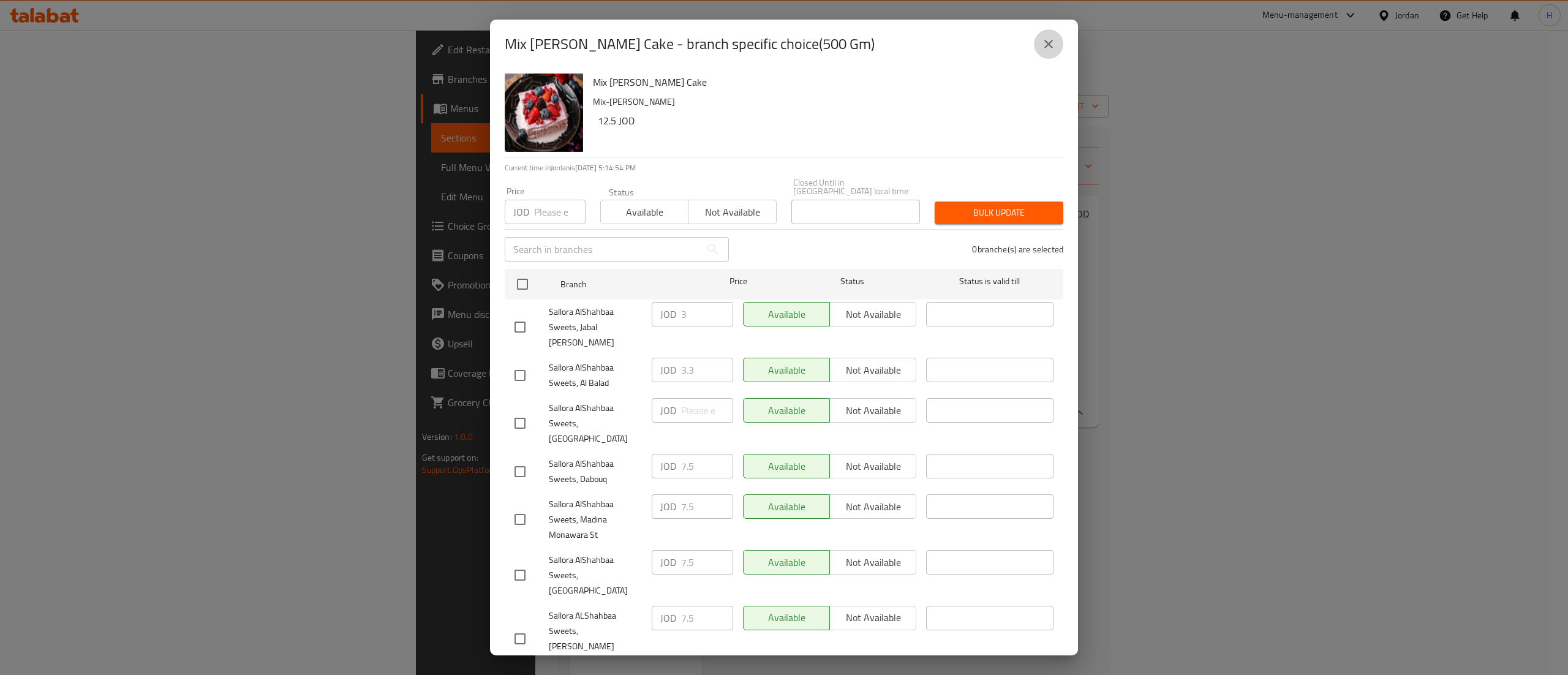
click at [1047, 52] on icon "close" at bounding box center [1048, 44] width 15 height 15
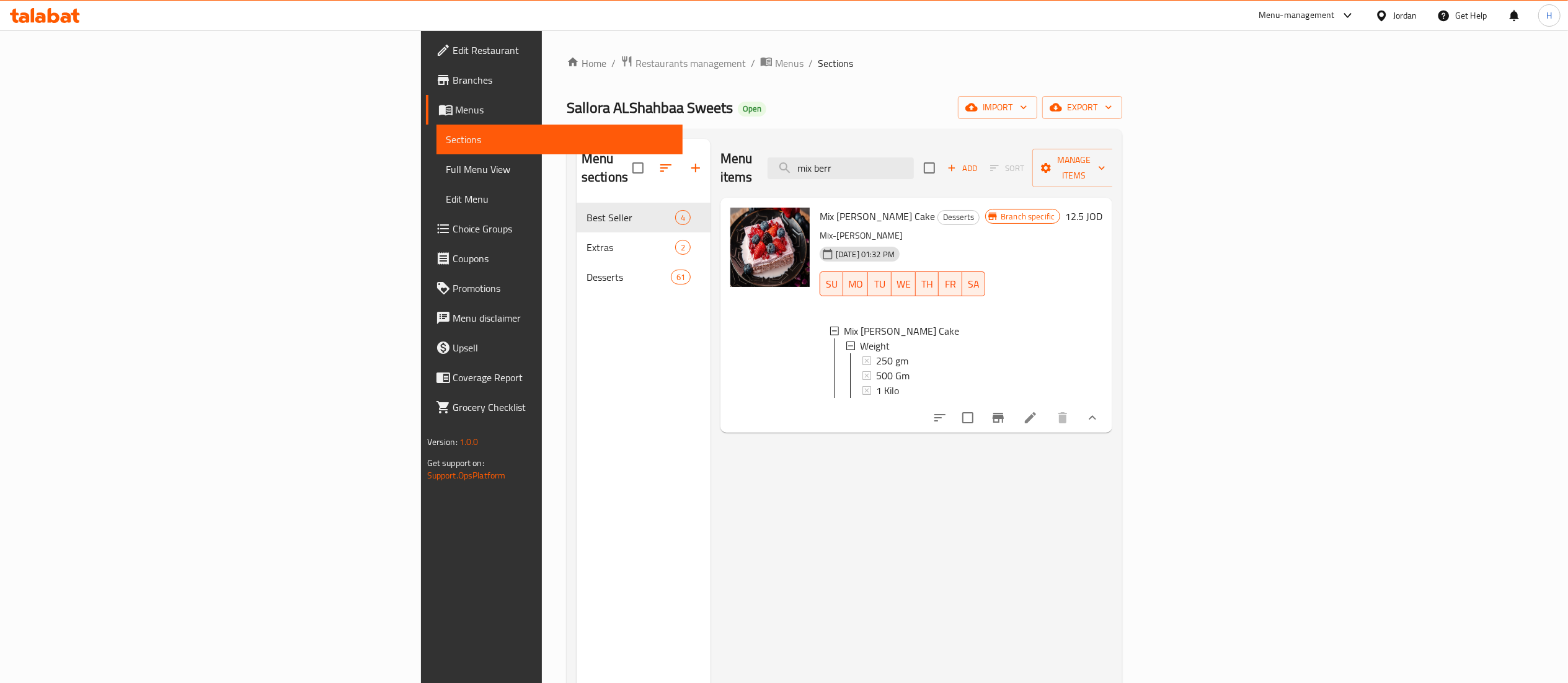
click at [975, 368] on div "500 Gm" at bounding box center [926, 375] width 99 height 15
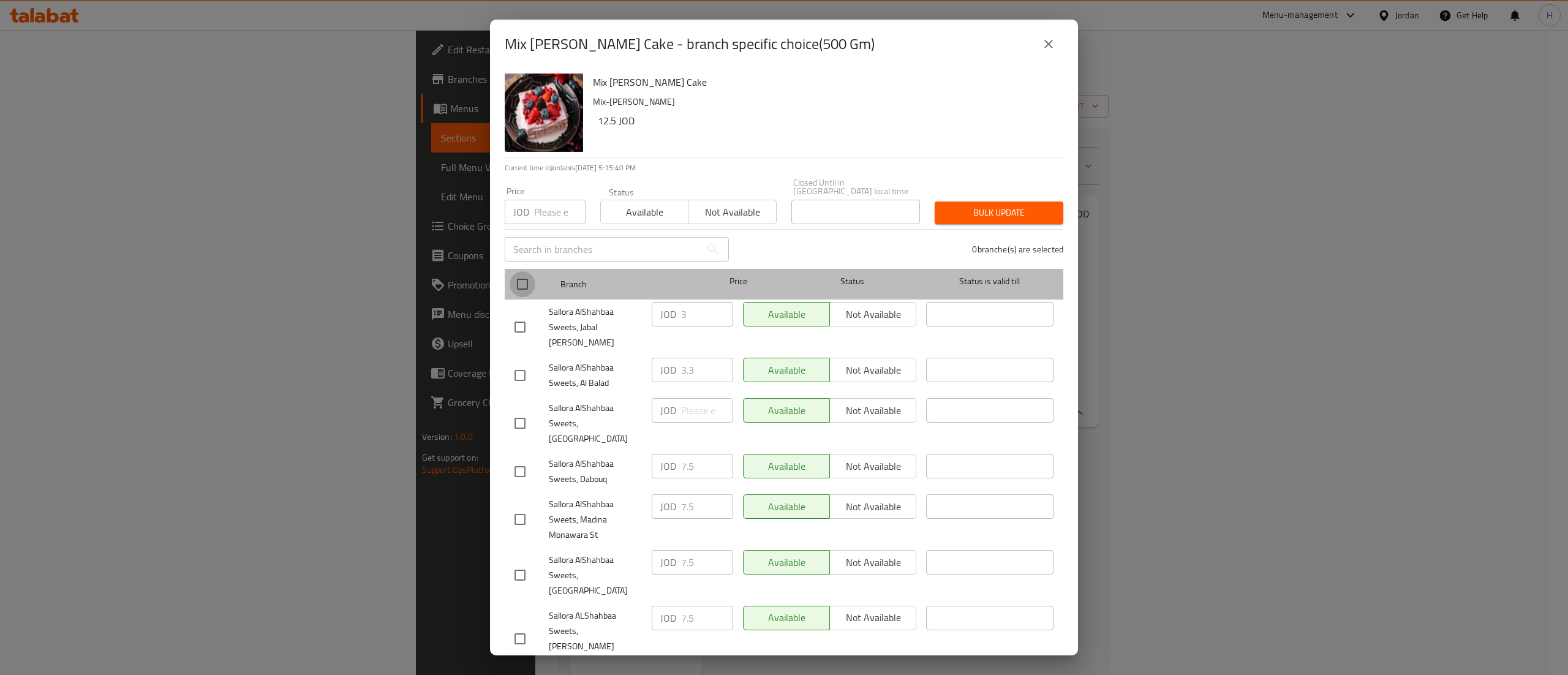
click at [518, 288] on input "checkbox" at bounding box center [522, 284] width 26 height 26
checkbox input "true"
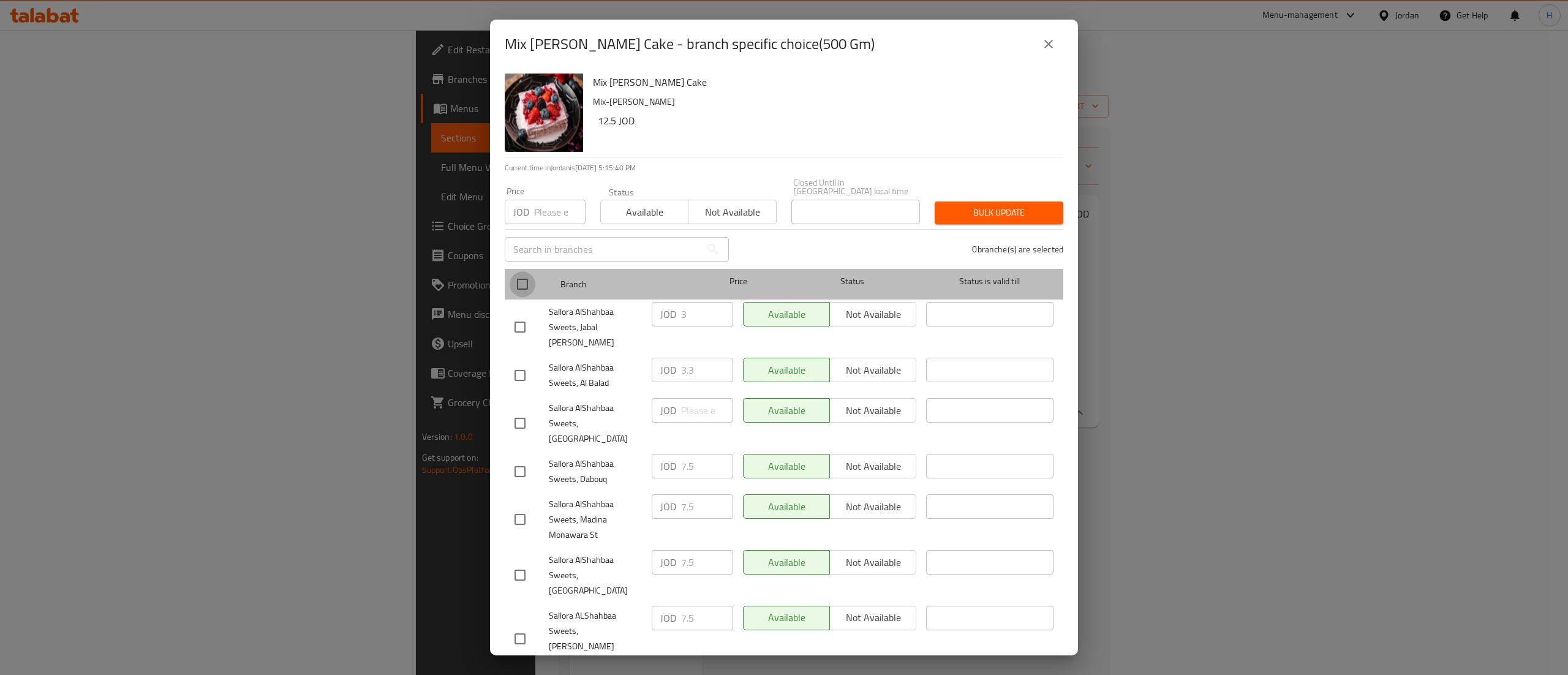
checkbox input "true"
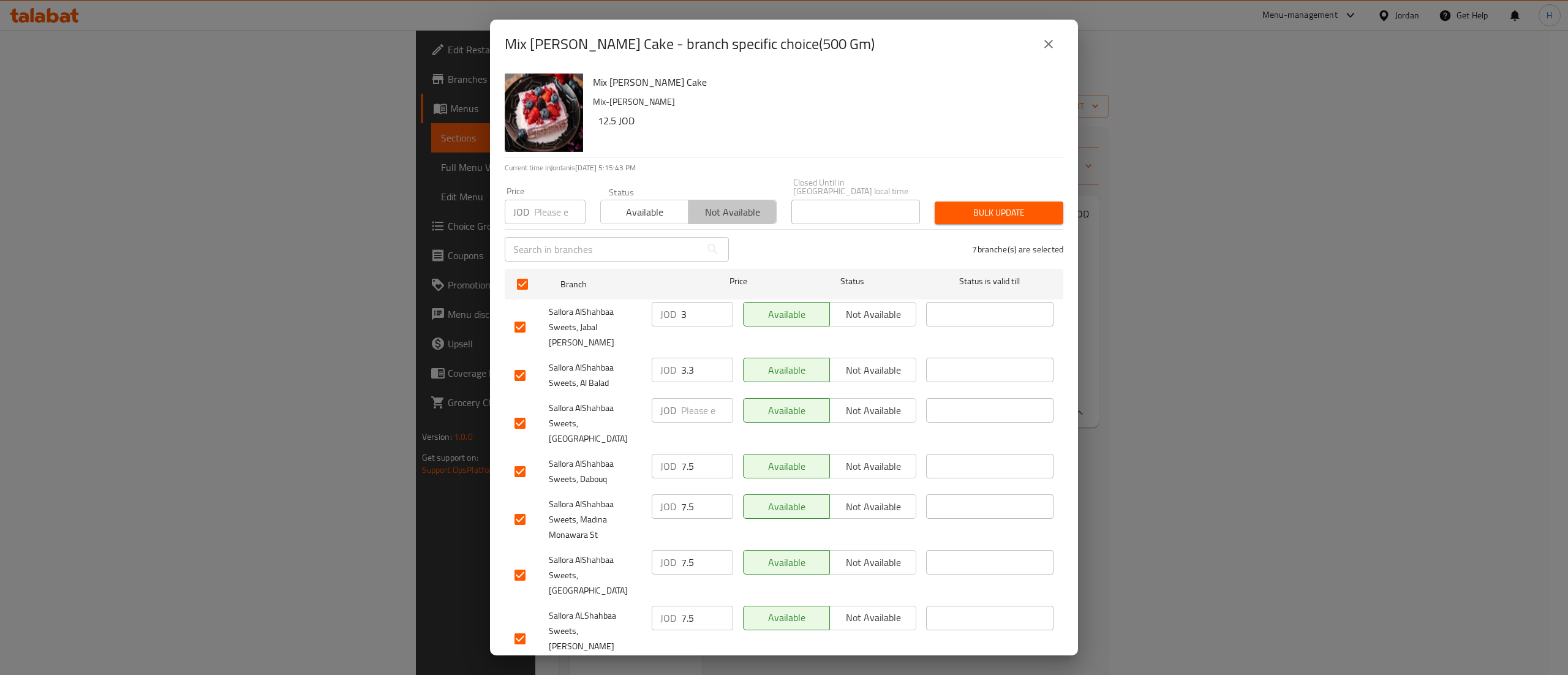
click at [711, 217] on span "Not available" at bounding box center [732, 212] width 78 height 18
click at [1001, 221] on span "Bulk update" at bounding box center [999, 213] width 109 height 16
click at [1049, 52] on icon "close" at bounding box center [1048, 44] width 15 height 15
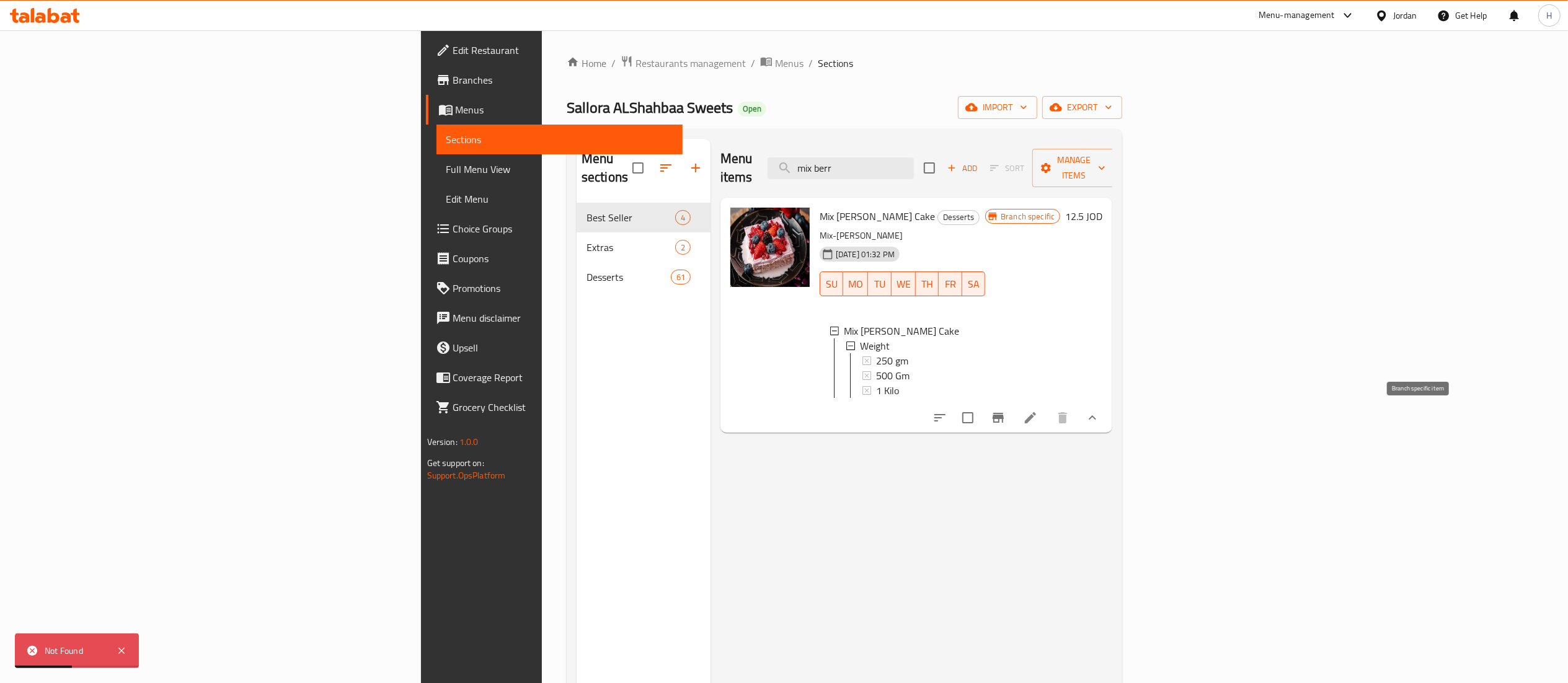
click at [1004, 419] on icon "Branch-specific-item" at bounding box center [998, 417] width 11 height 10
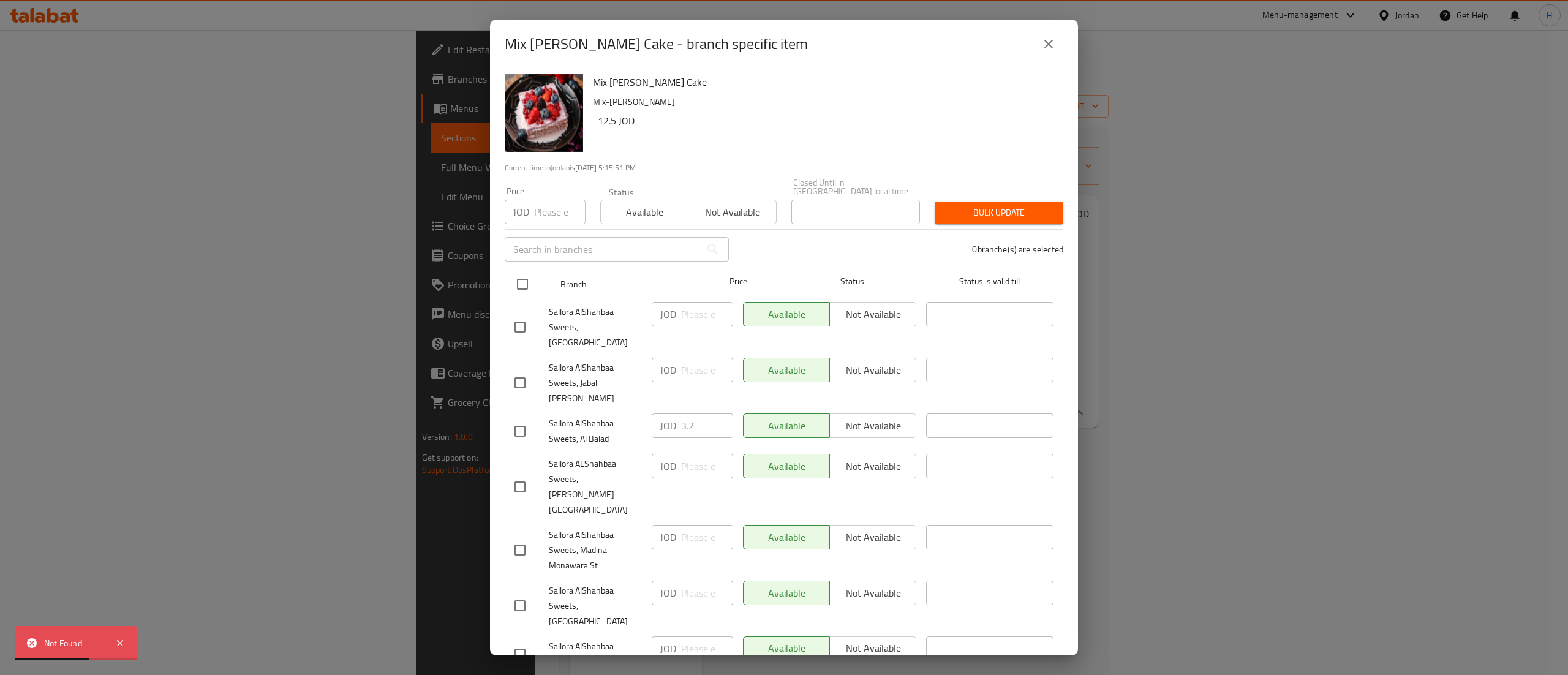
click at [522, 294] on input "checkbox" at bounding box center [522, 284] width 26 height 26
checkbox input "true"
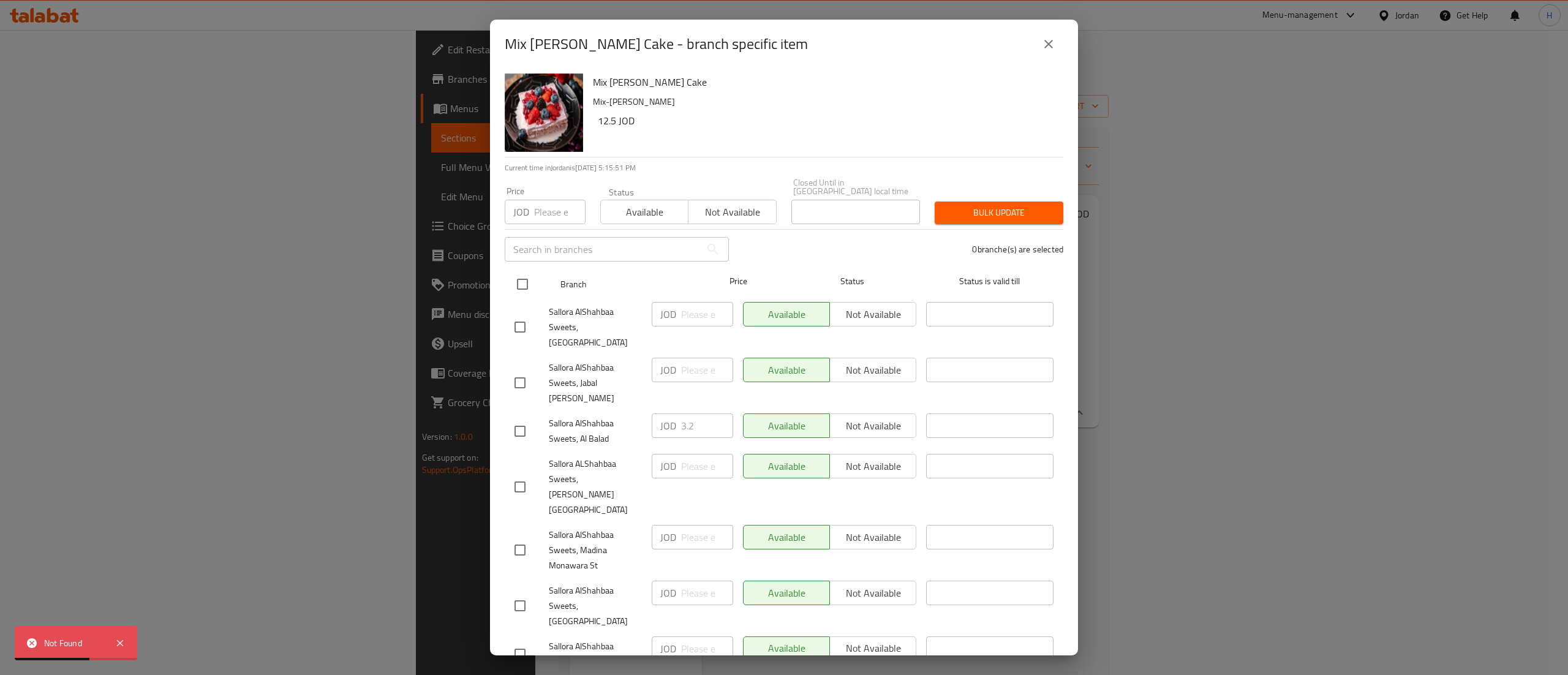
checkbox input "true"
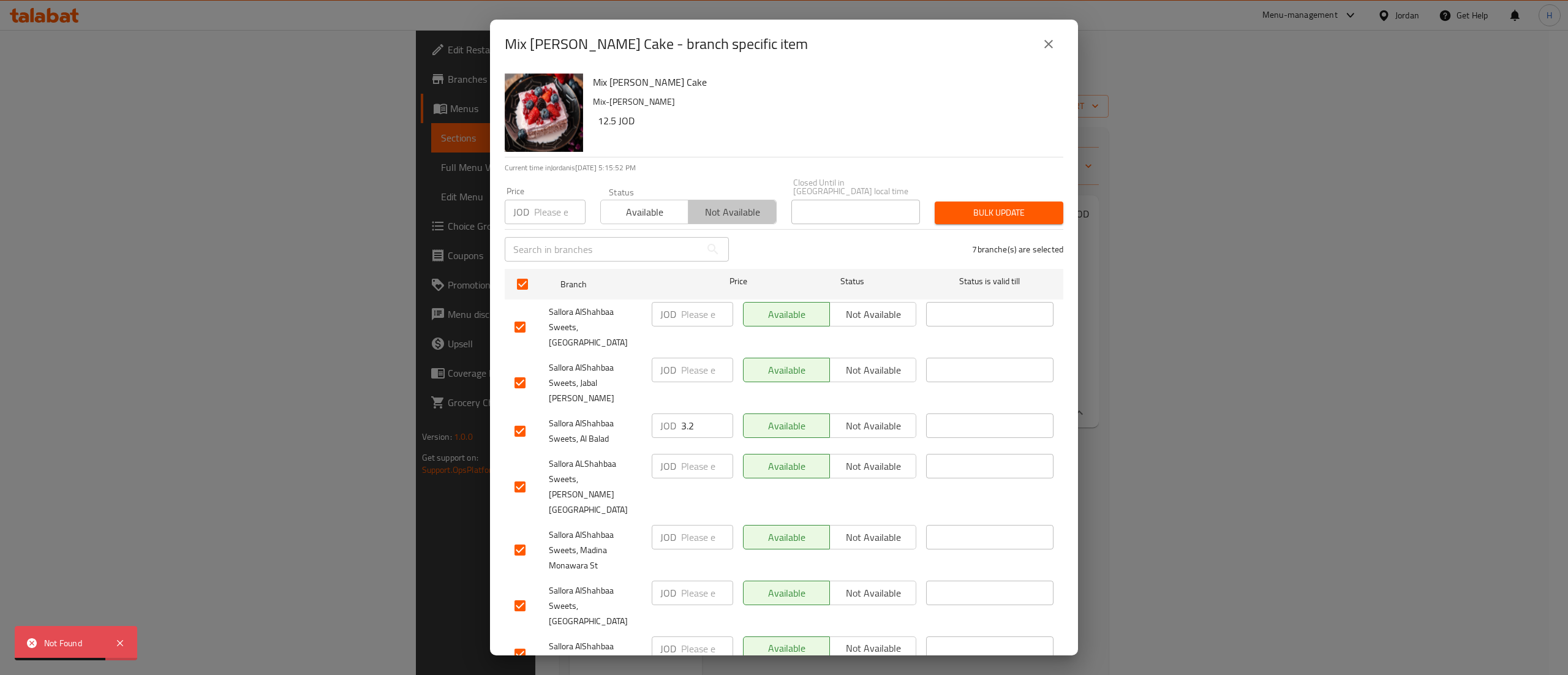
click at [706, 222] on span "Not available" at bounding box center [732, 212] width 78 height 18
click at [990, 215] on span "Bulk update" at bounding box center [999, 213] width 109 height 16
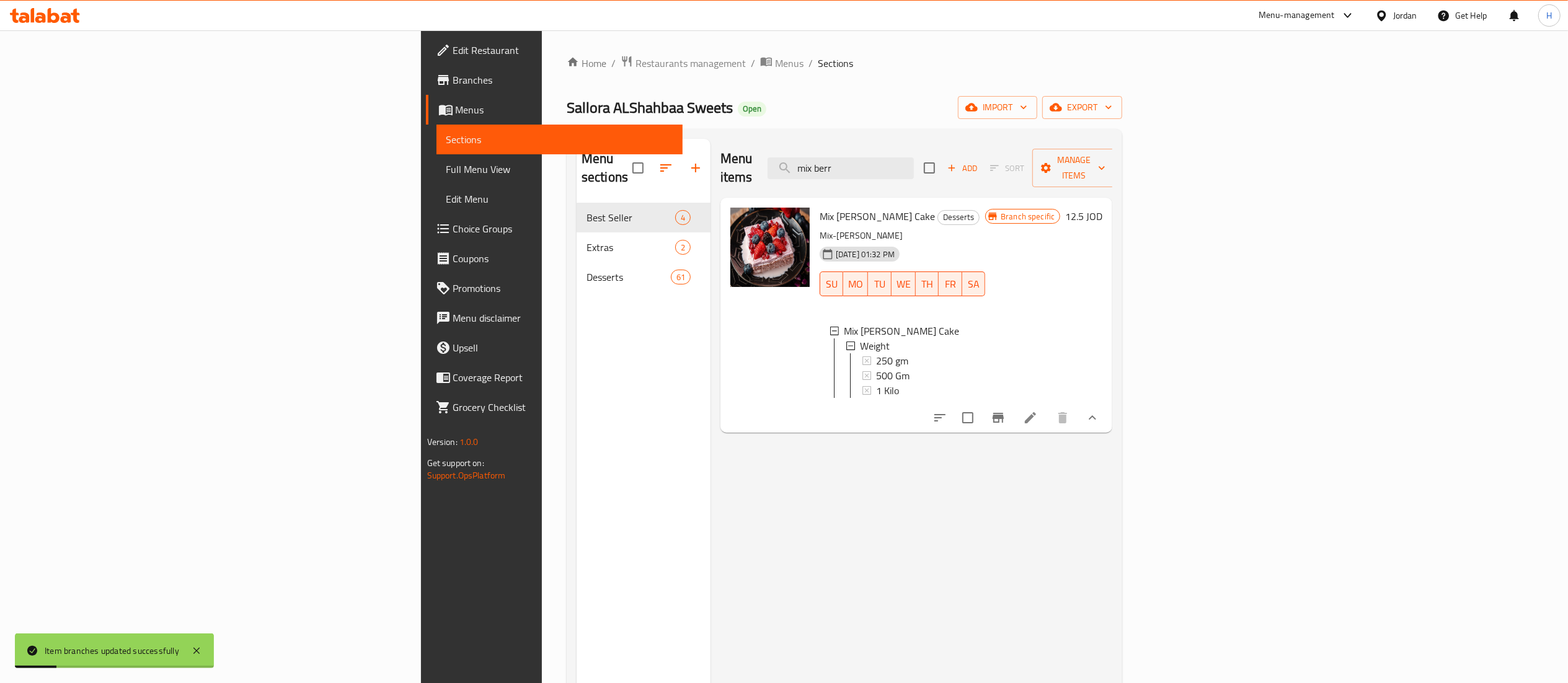
click at [1006, 411] on icon "Branch-specific-item" at bounding box center [998, 418] width 15 height 15
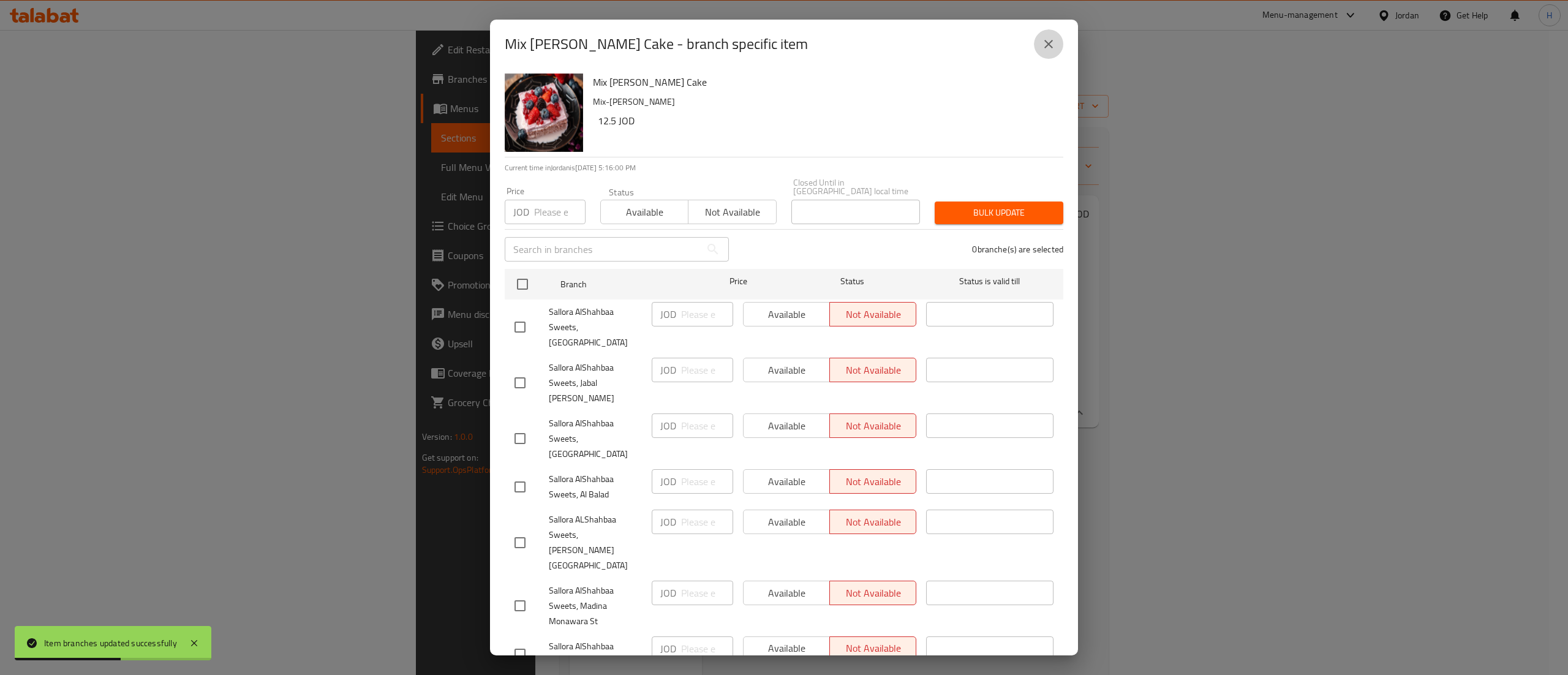
click at [1061, 59] on button "close" at bounding box center [1048, 44] width 29 height 29
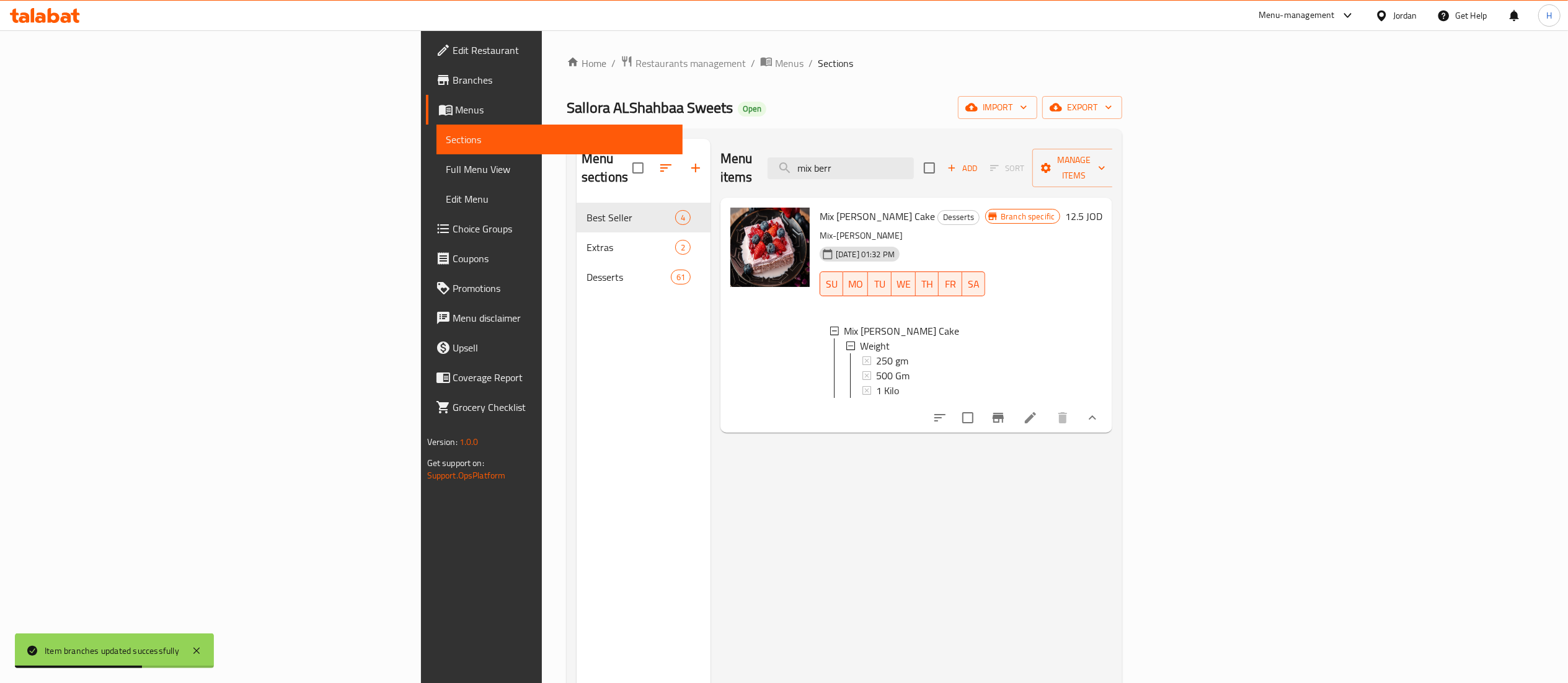
click at [1038, 421] on icon at bounding box center [1030, 418] width 15 height 15
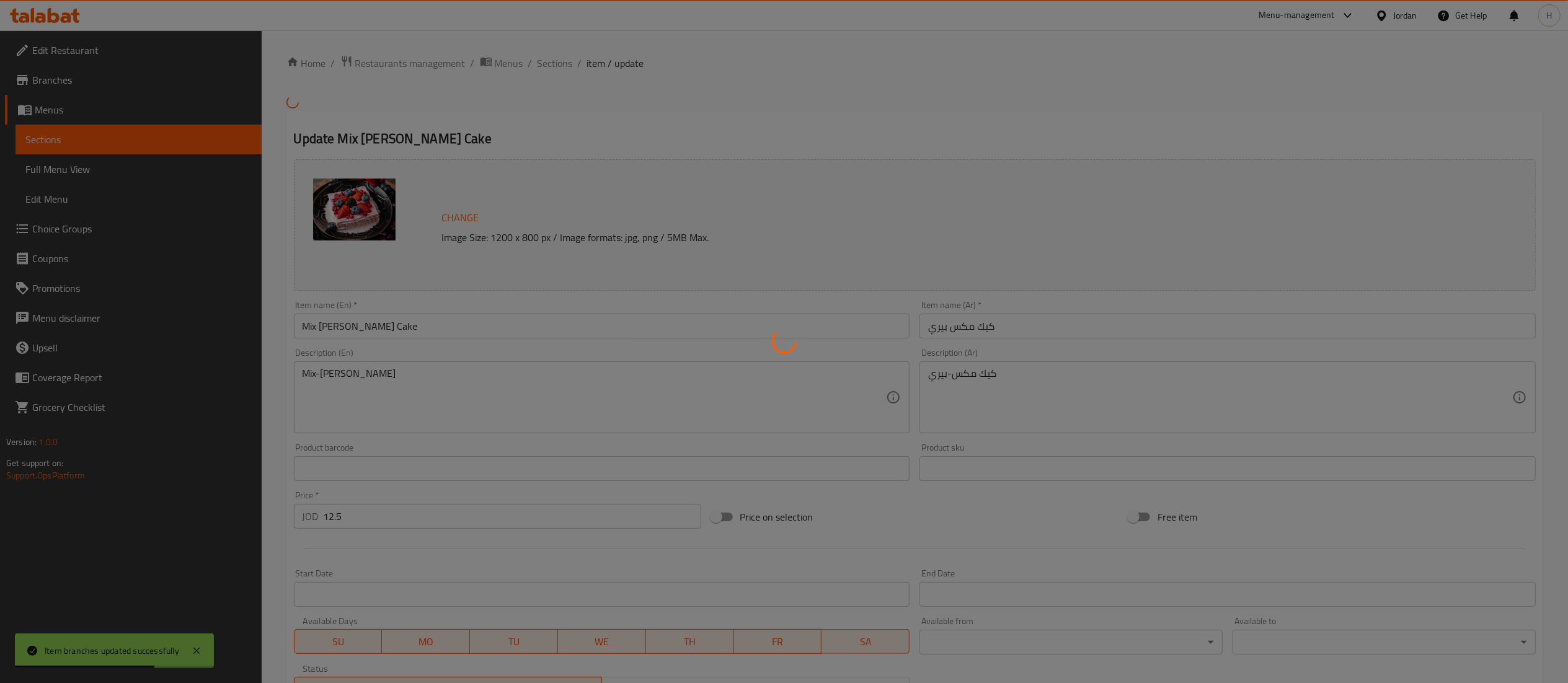
type input "الوزن"
type input "1"
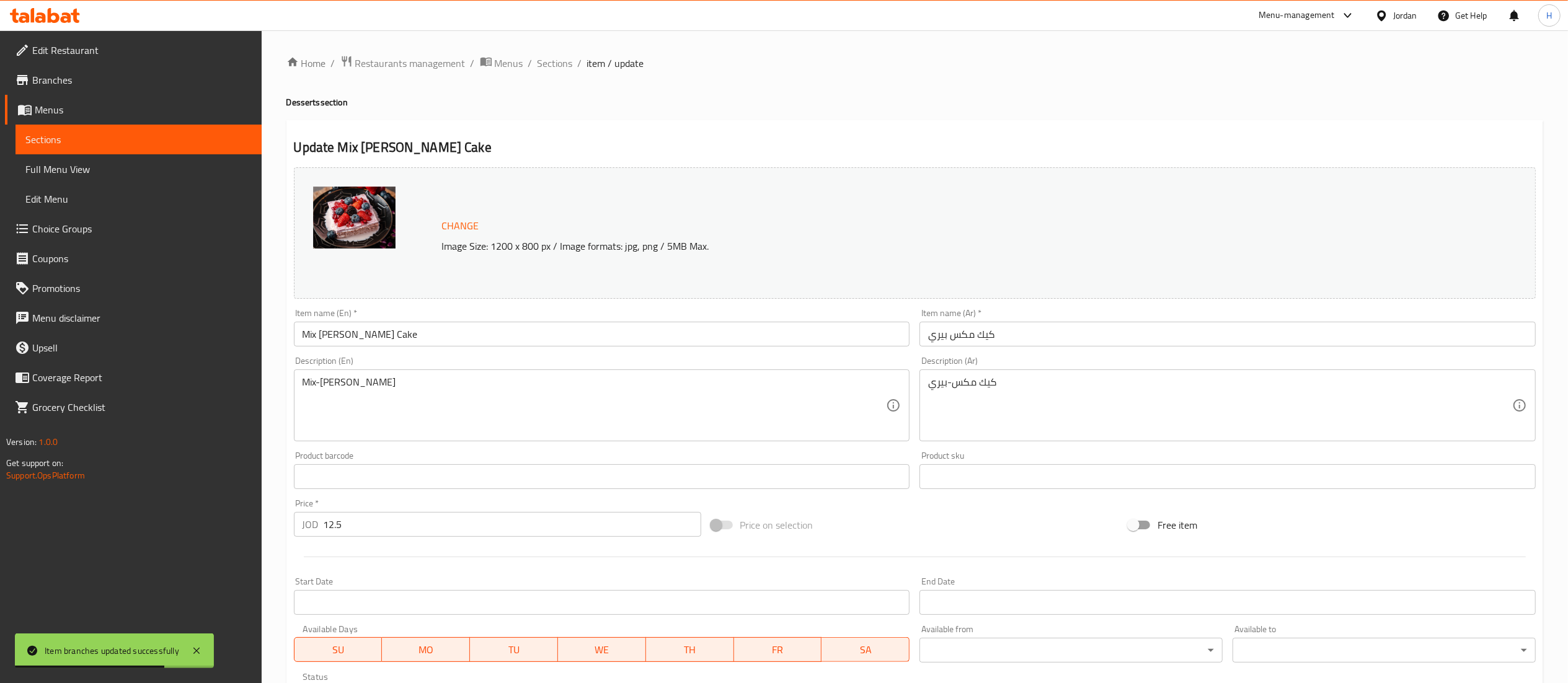
scroll to position [230, 0]
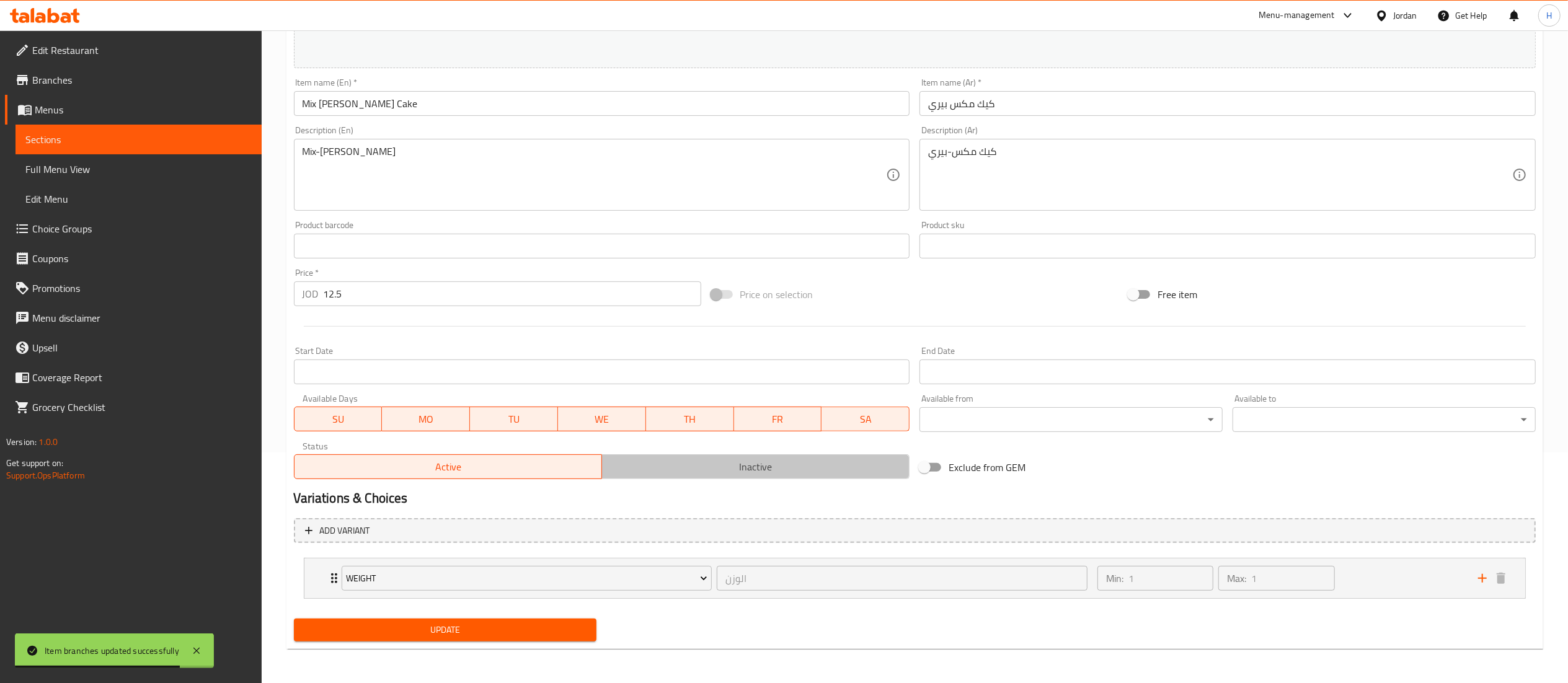
click at [765, 458] on span "Inactive" at bounding box center [755, 467] width 297 height 18
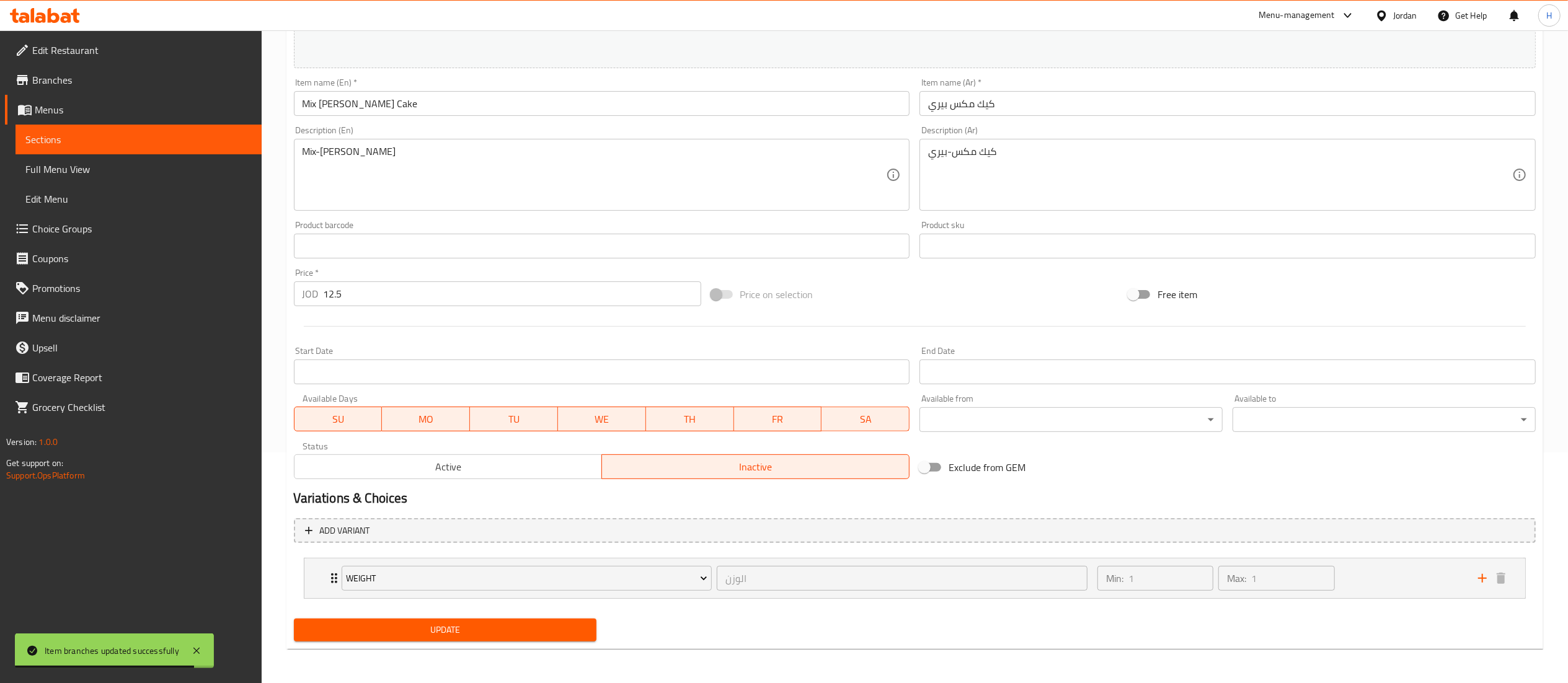
click at [419, 632] on span "Update" at bounding box center [445, 631] width 283 height 16
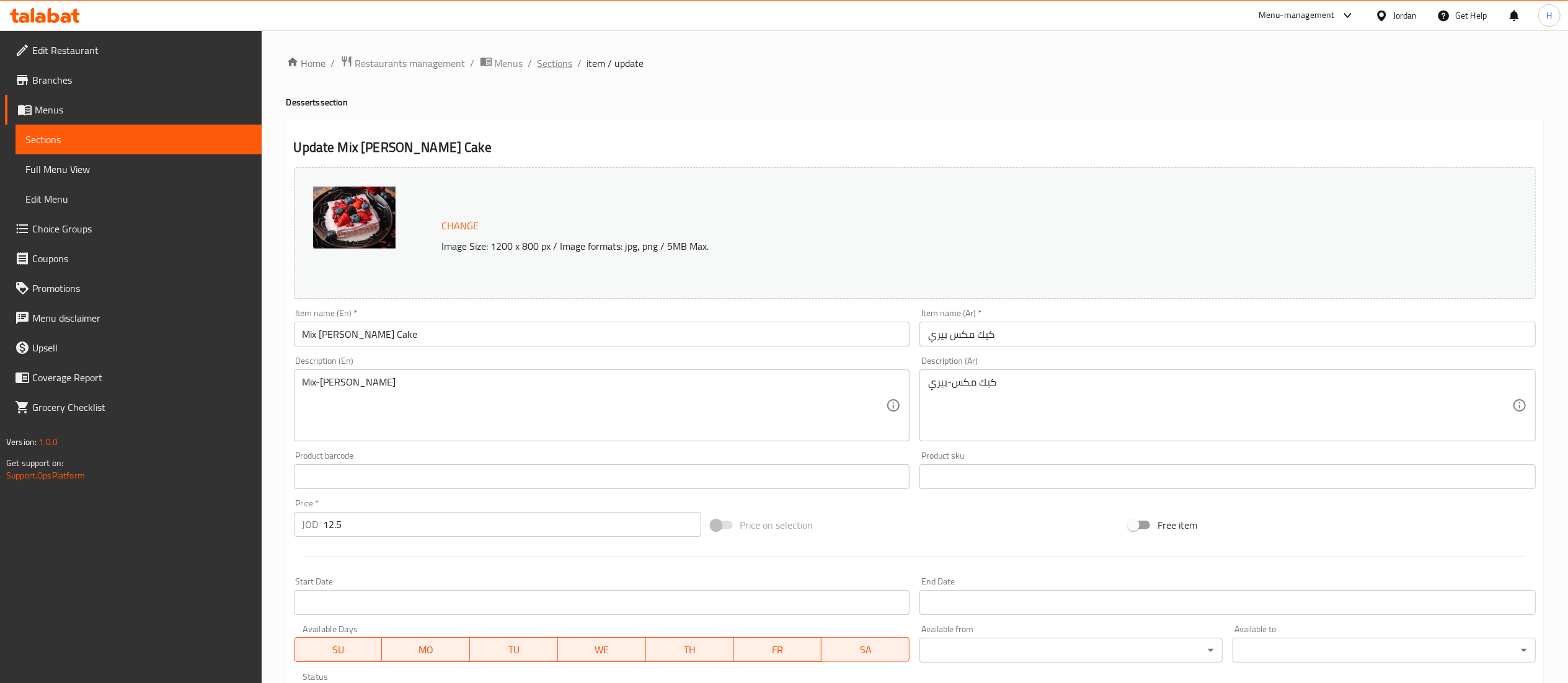
click at [563, 59] on span "Sections" at bounding box center [555, 63] width 36 height 15
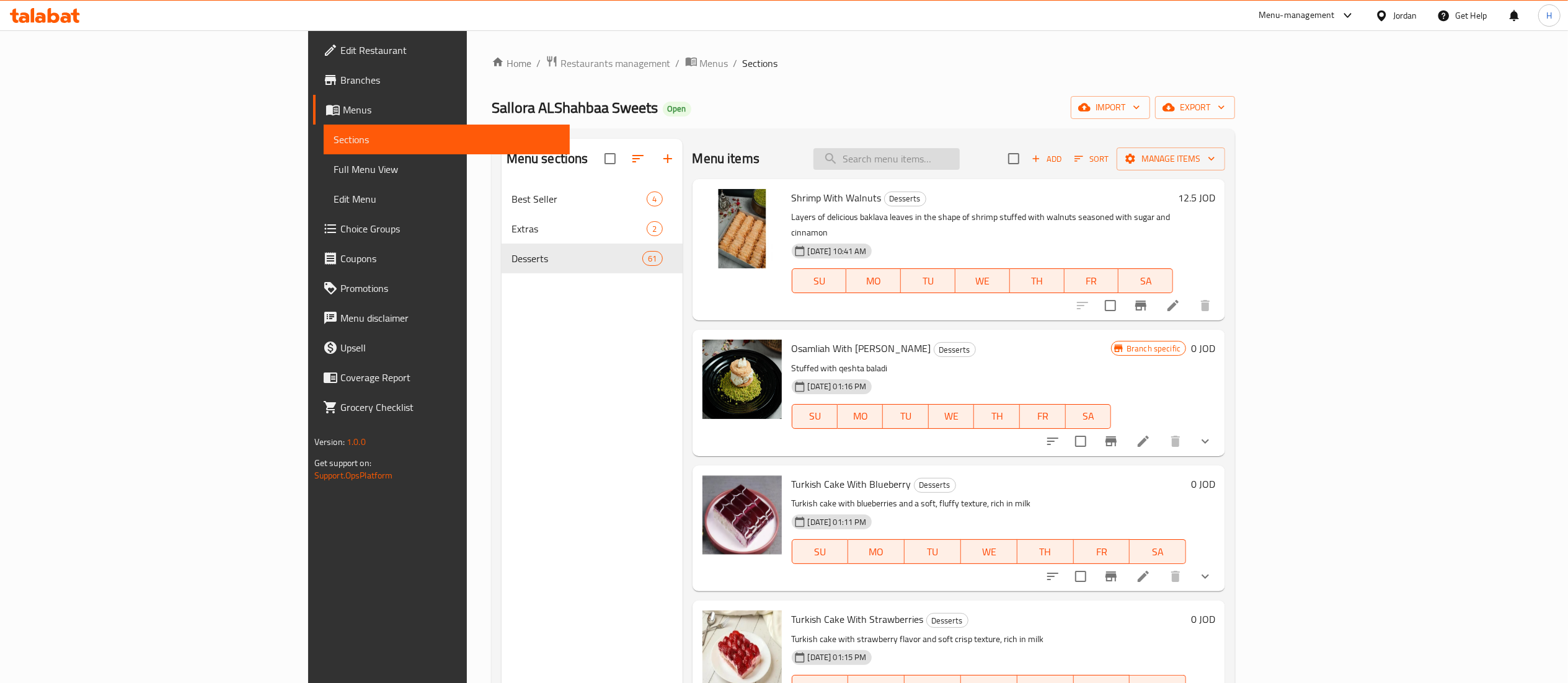
click at [960, 158] on input "search" at bounding box center [887, 159] width 147 height 22
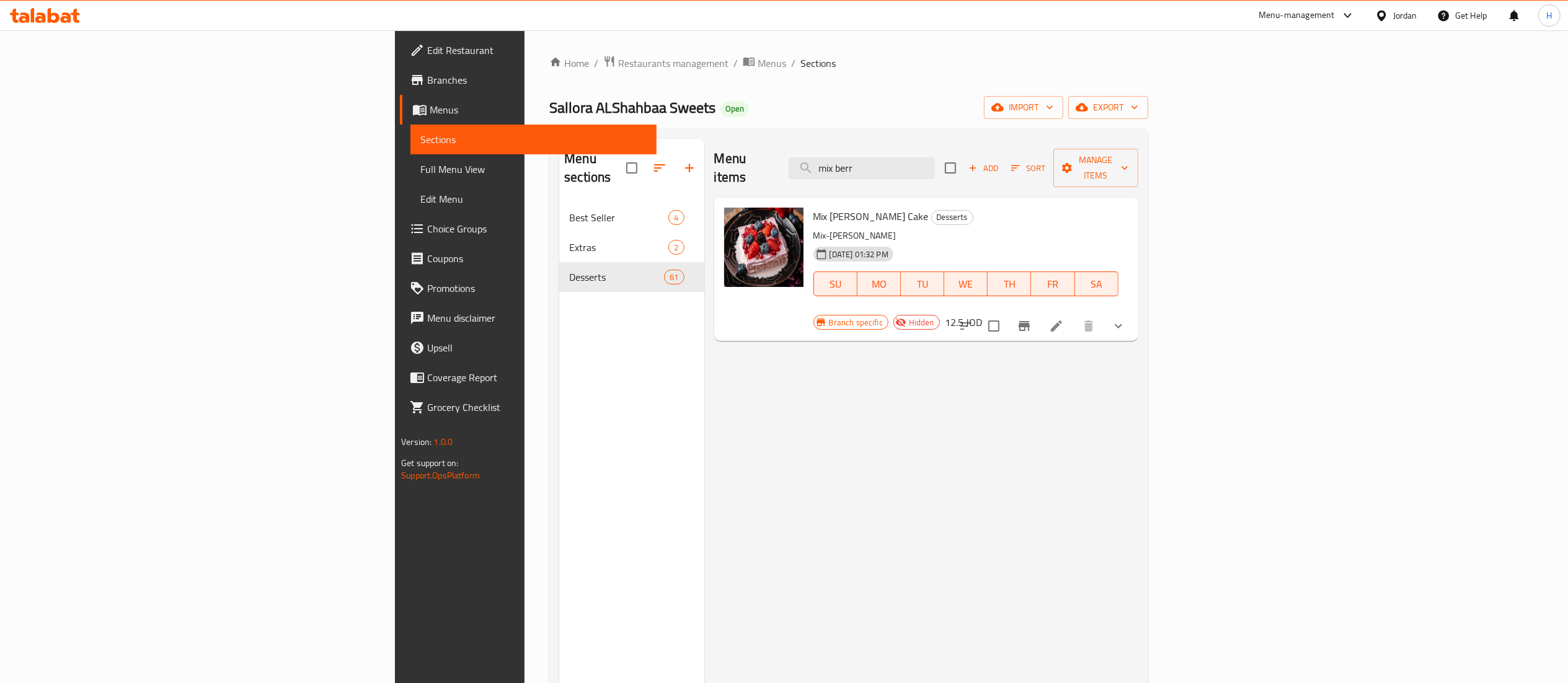
type input "mix berr"
